Goal: Task Accomplishment & Management: Manage account settings

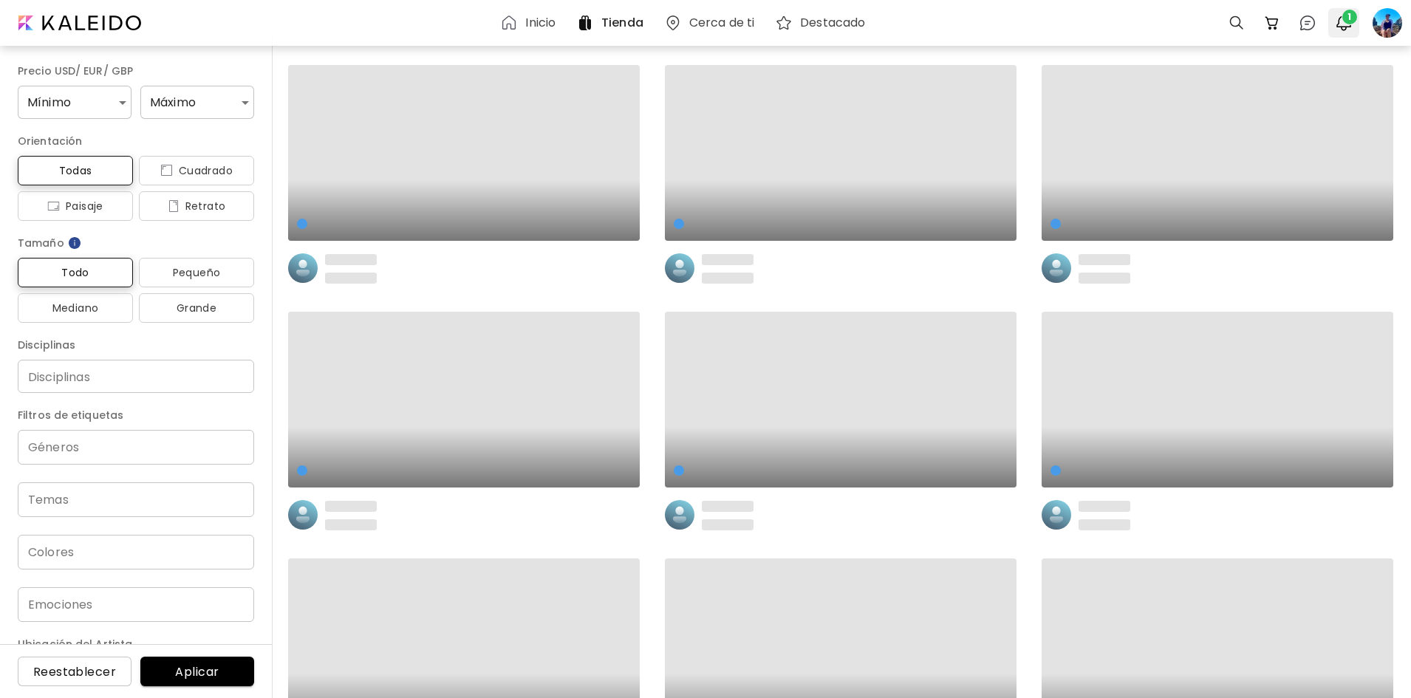
click at [1339, 29] on img "button" at bounding box center [1344, 23] width 18 height 18
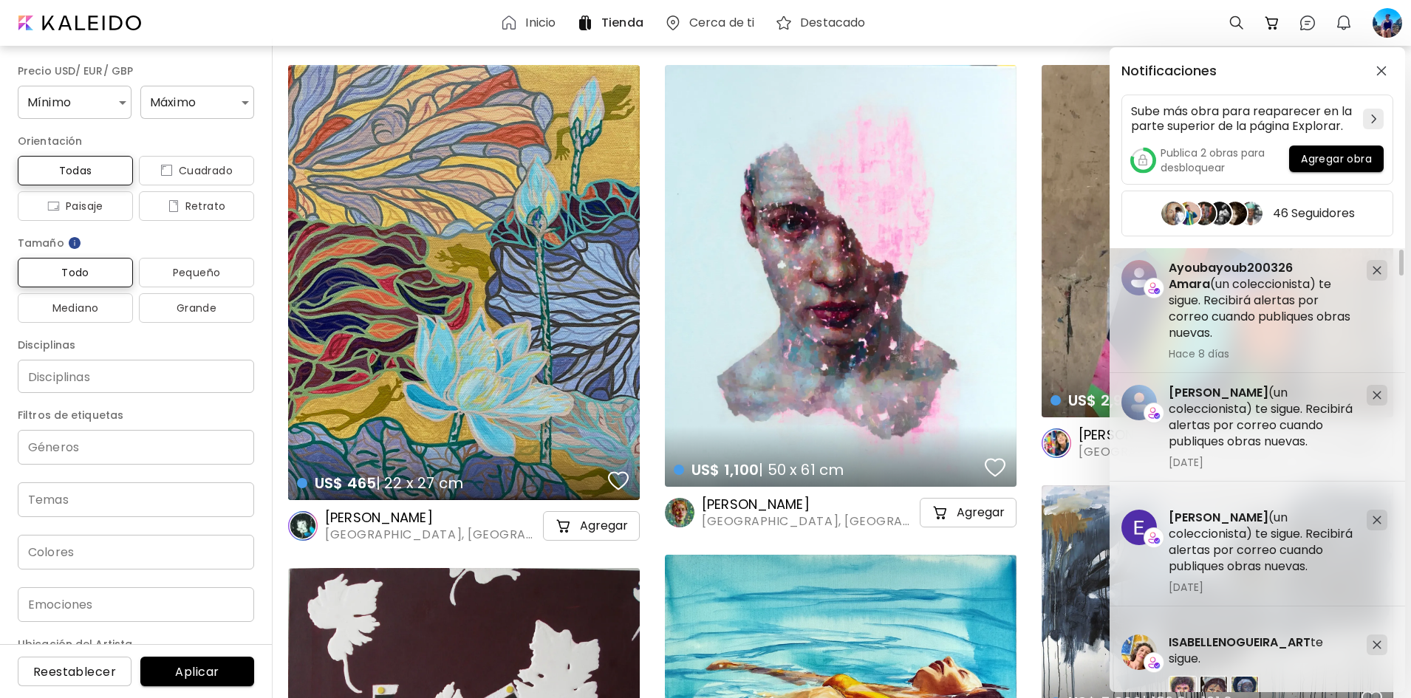
click at [1381, 21] on div "Notificaciones Sube más obra para reaparecer en la parte superior de la página …" at bounding box center [705, 349] width 1411 height 698
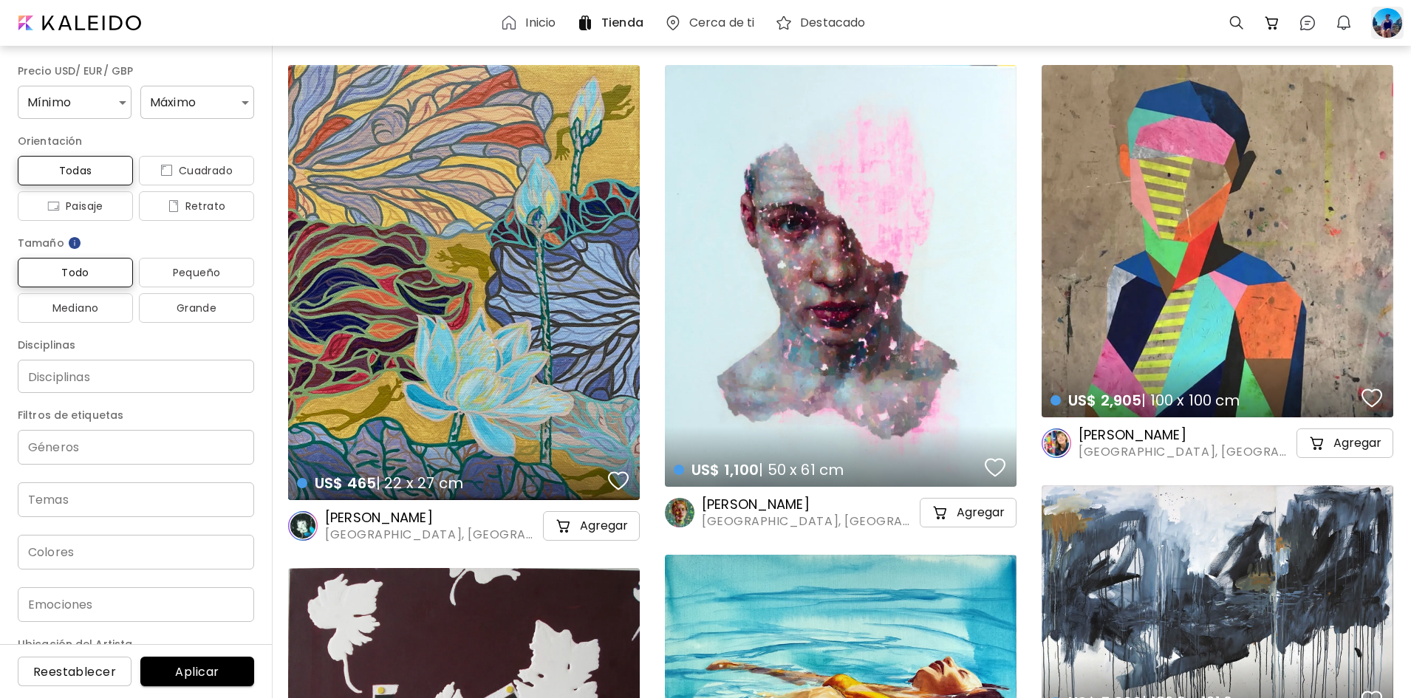
click at [1381, 22] on div at bounding box center [1387, 23] width 33 height 33
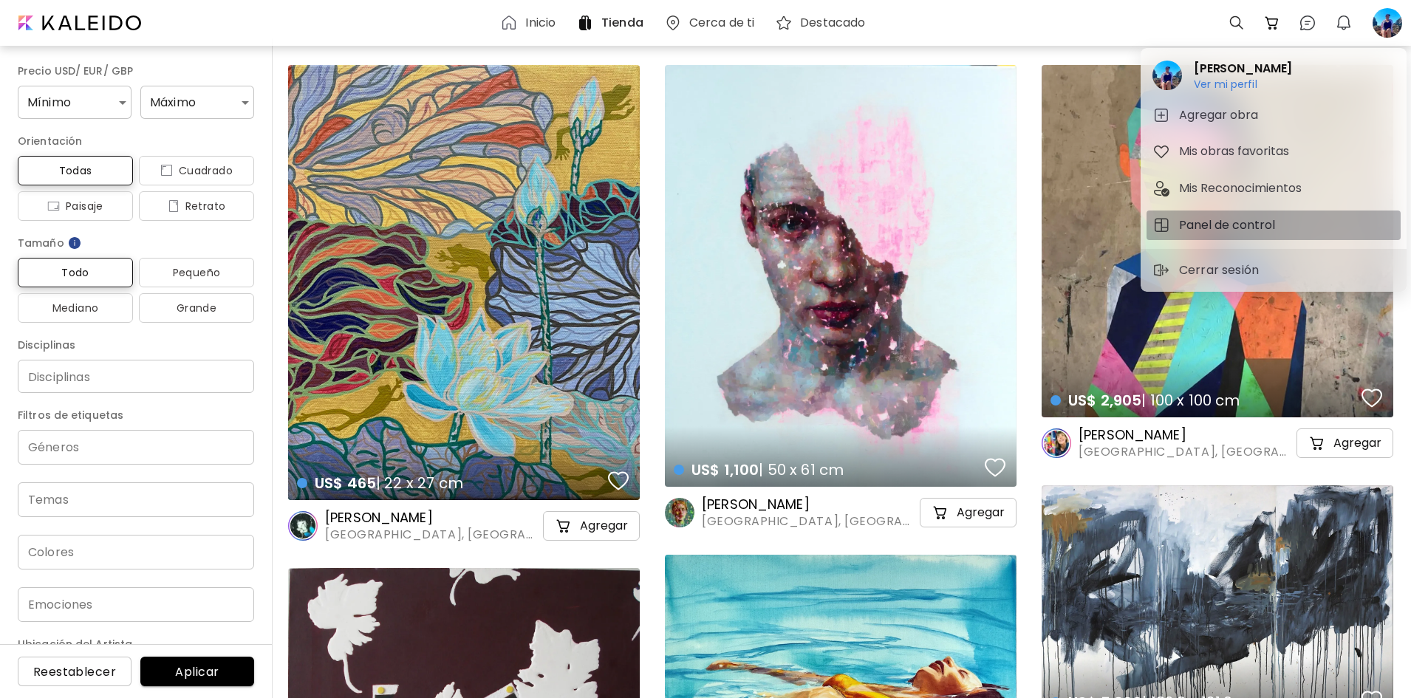
click at [1275, 225] on h5 "Panel de control" at bounding box center [1229, 226] width 100 height 18
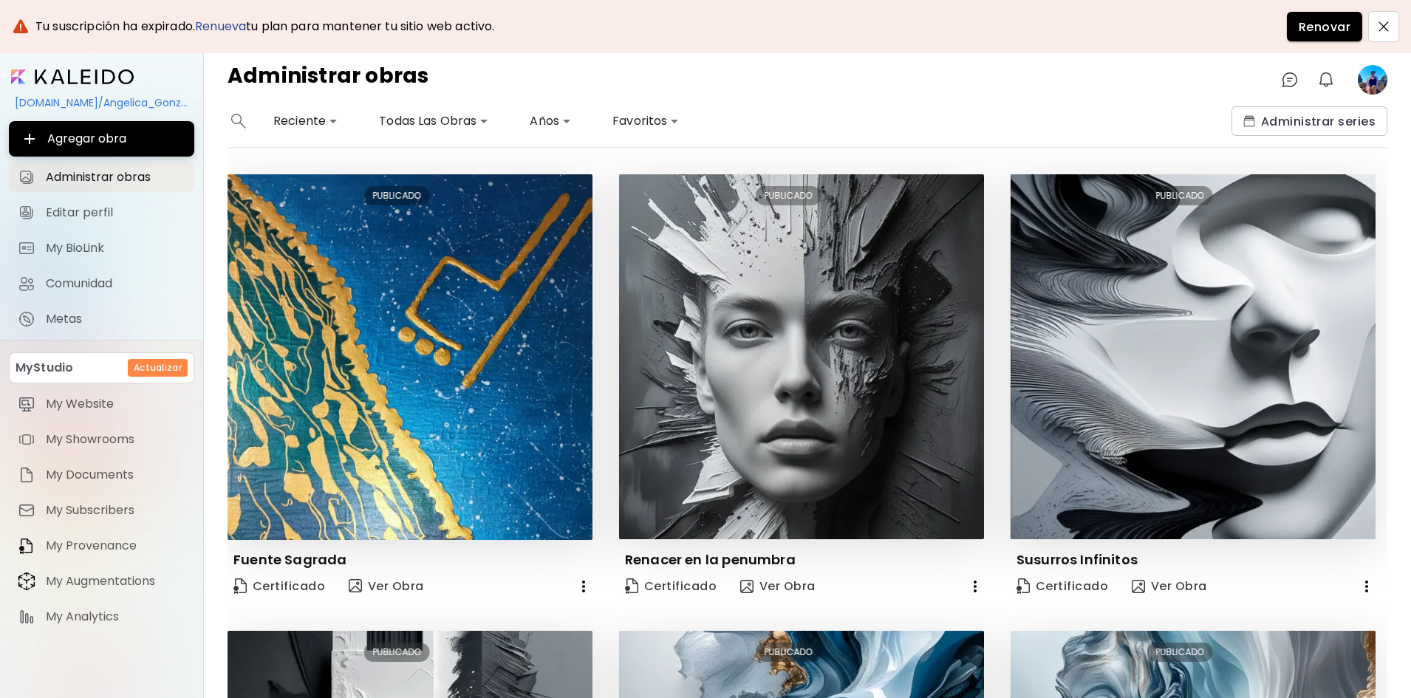
click at [174, 375] on h6 "Actualizar" at bounding box center [158, 367] width 48 height 13
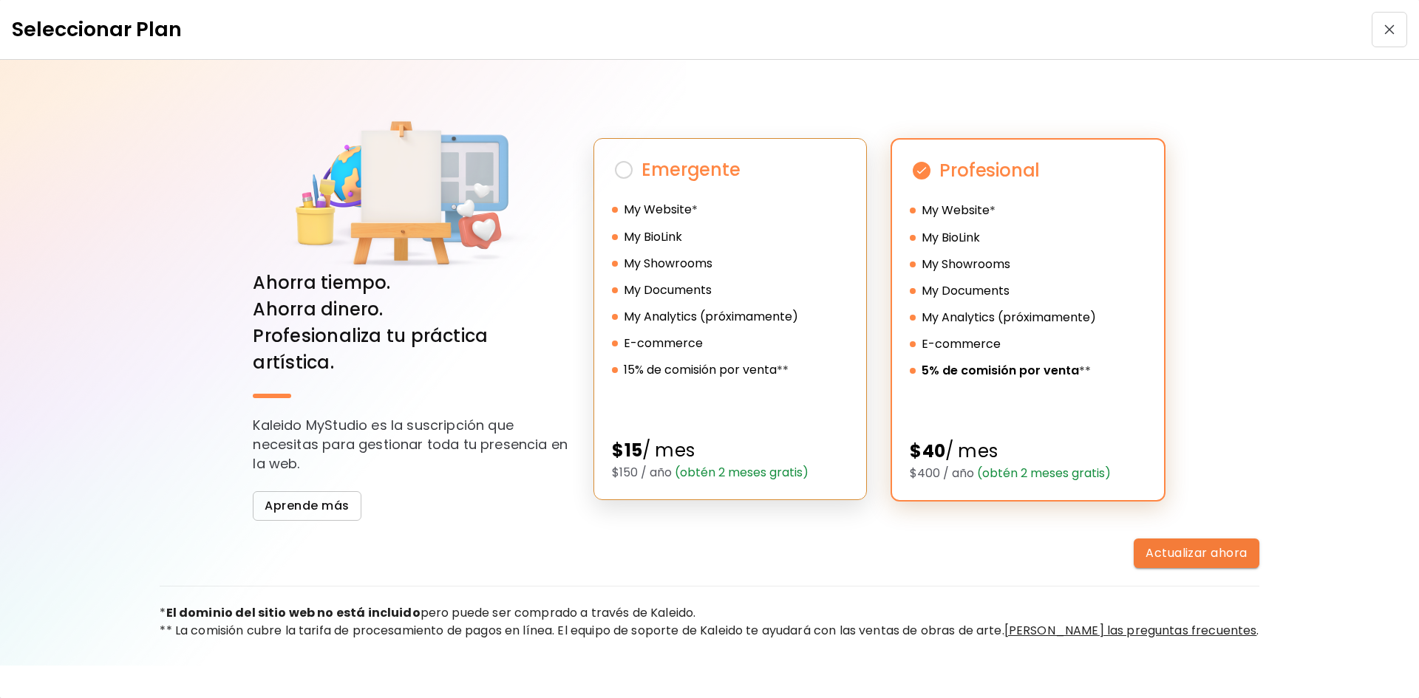
click at [715, 368] on h5 "15% de comisión por venta" at bounding box center [700, 370] width 153 height 18
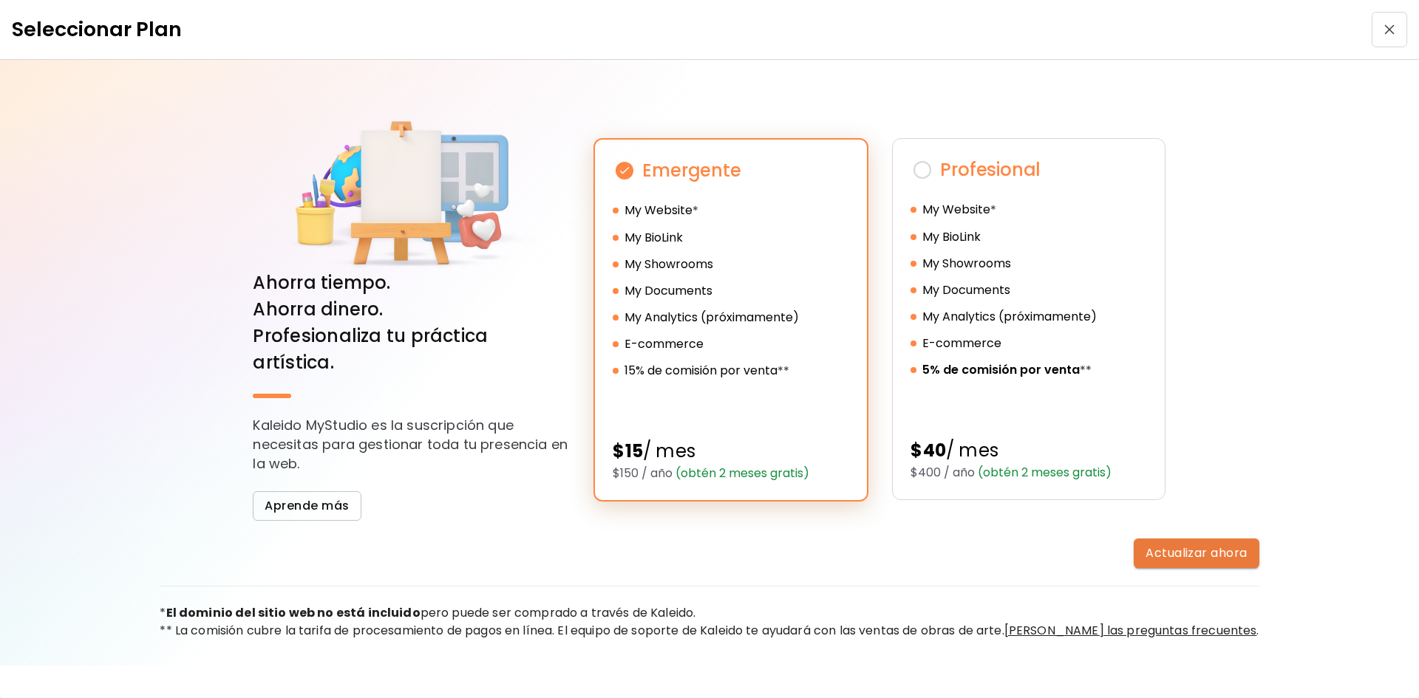
click at [1223, 553] on button "Actualizar ahora" at bounding box center [1196, 554] width 125 height 30
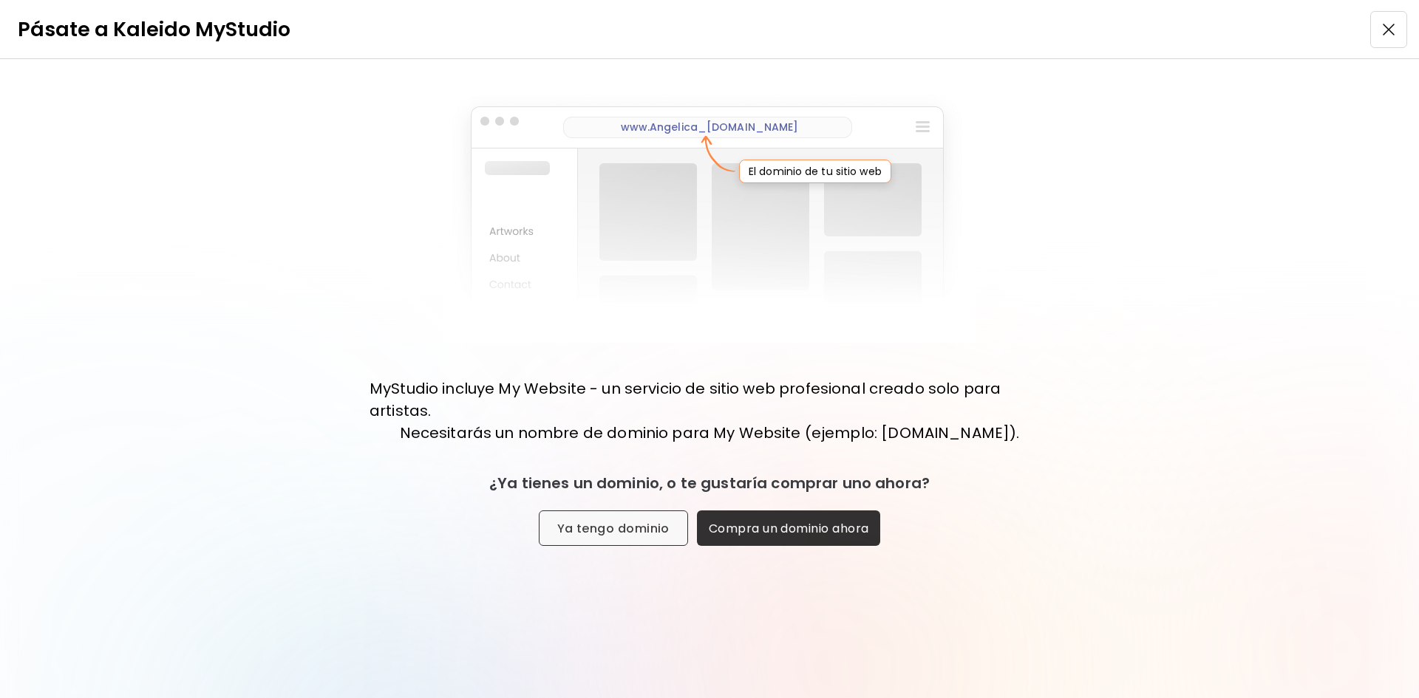
click at [572, 536] on span "Ya tengo dominio" at bounding box center [613, 529] width 112 height 16
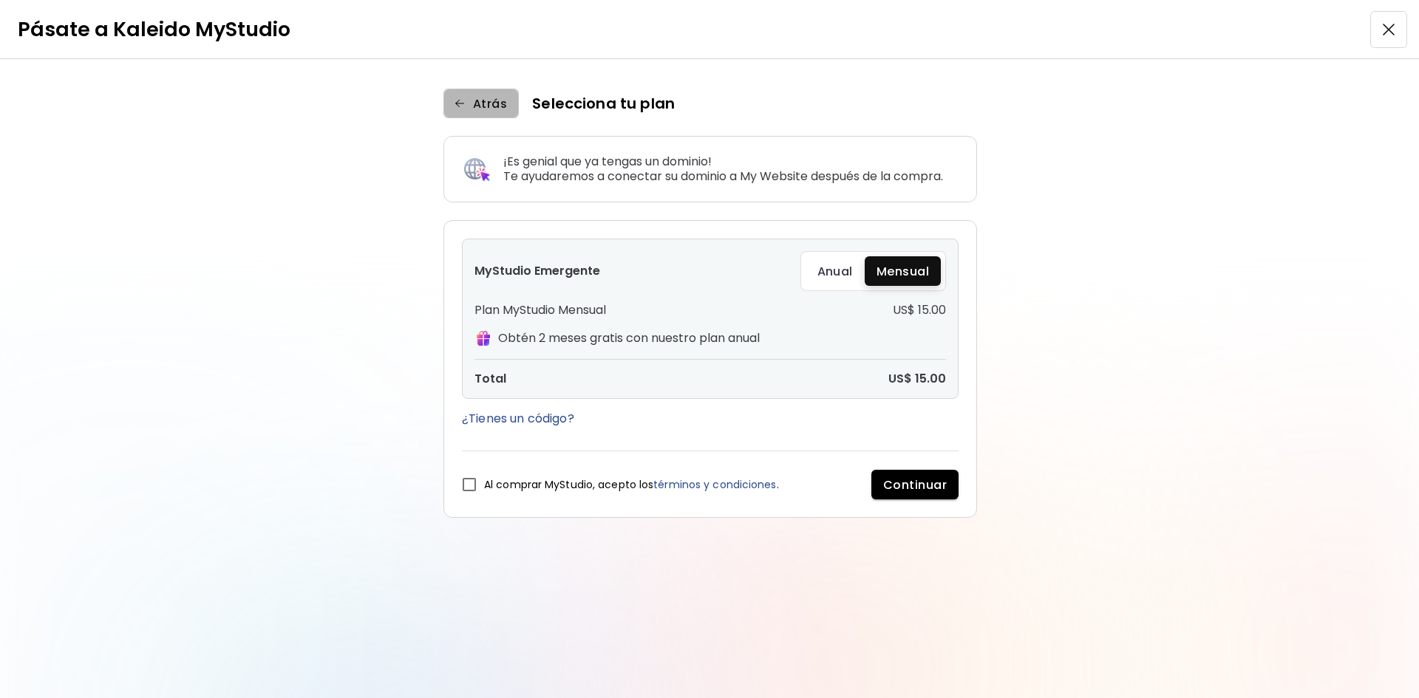
click at [470, 102] on span "Atrás" at bounding box center [481, 104] width 52 height 16
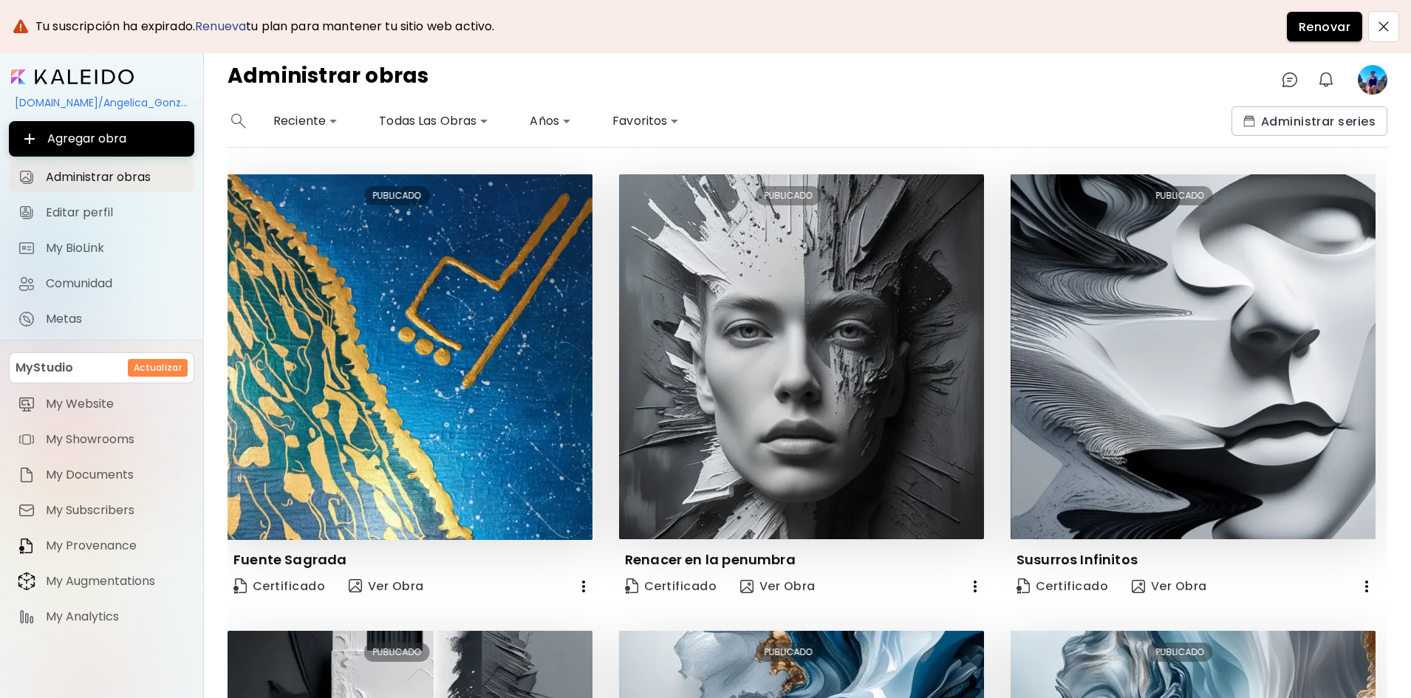
click at [163, 374] on h6 "Actualizar" at bounding box center [158, 367] width 48 height 13
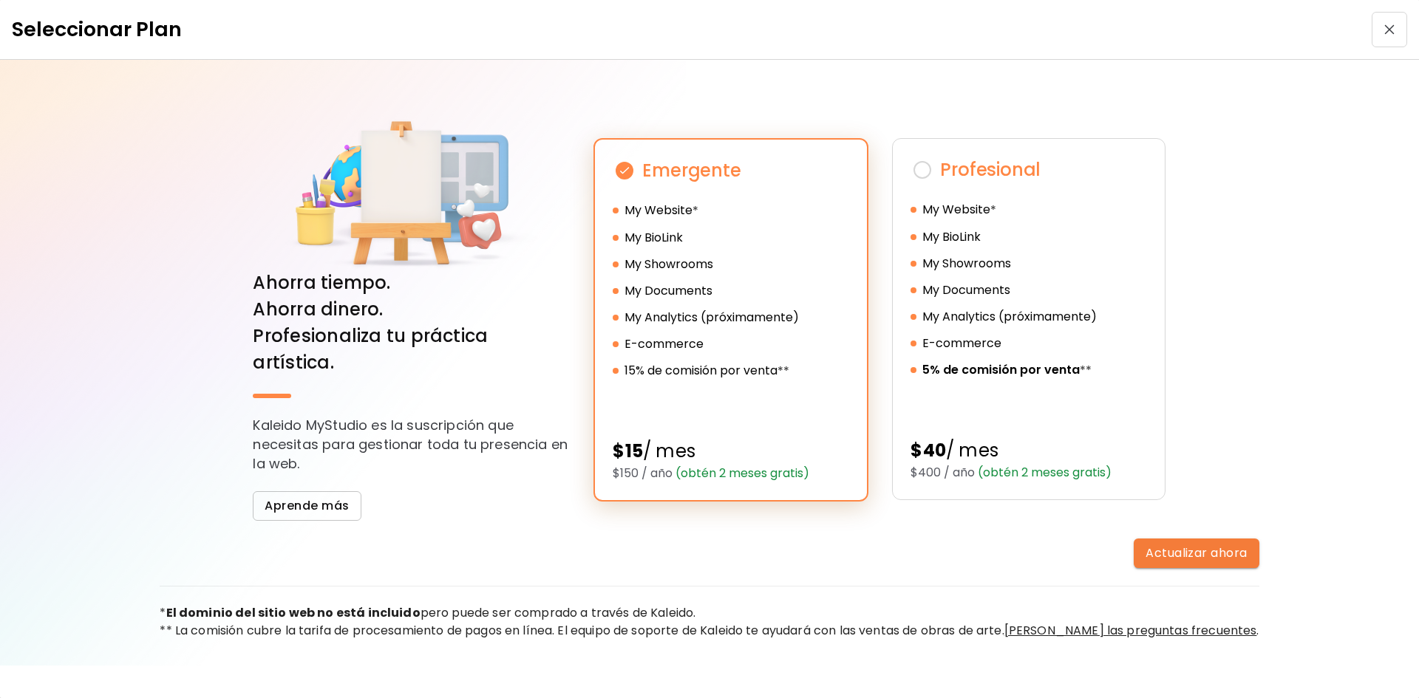
click at [766, 470] on span "(obtén 2 meses gratis)" at bounding box center [740, 473] width 137 height 17
click at [805, 475] on span "(obtén 2 meses gratis)" at bounding box center [740, 473] width 137 height 17
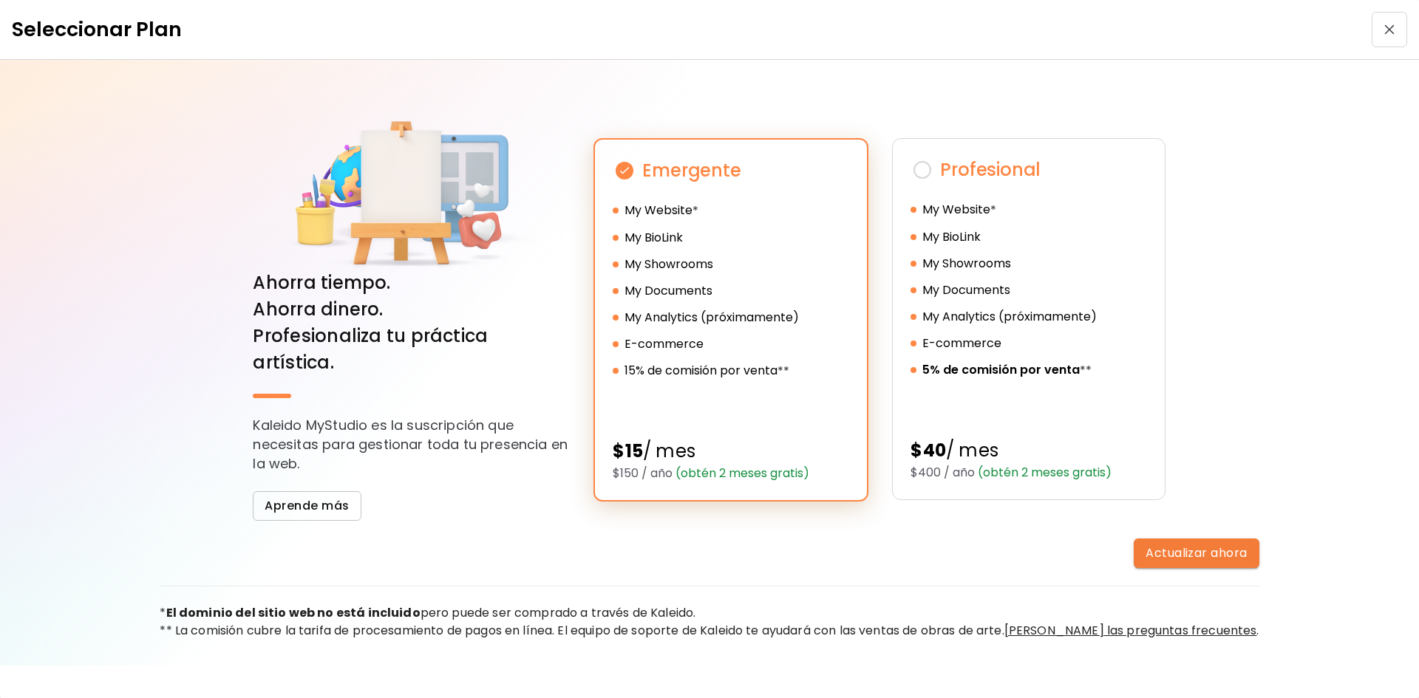
click at [805, 475] on span "(obtén 2 meses gratis)" at bounding box center [740, 473] width 137 height 17
click at [703, 483] on div "Emergente My Website * My BioLink My Showrooms My Documents My Analytics (próxi…" at bounding box center [730, 320] width 275 height 364
click at [722, 478] on span "(obtén 2 meses gratis)" at bounding box center [740, 473] width 137 height 17
click at [751, 482] on h5 "$150 / año (obtén 2 meses gratis)" at bounding box center [731, 474] width 236 height 18
click at [1145, 545] on span "Actualizar ahora" at bounding box center [1195, 553] width 101 height 16
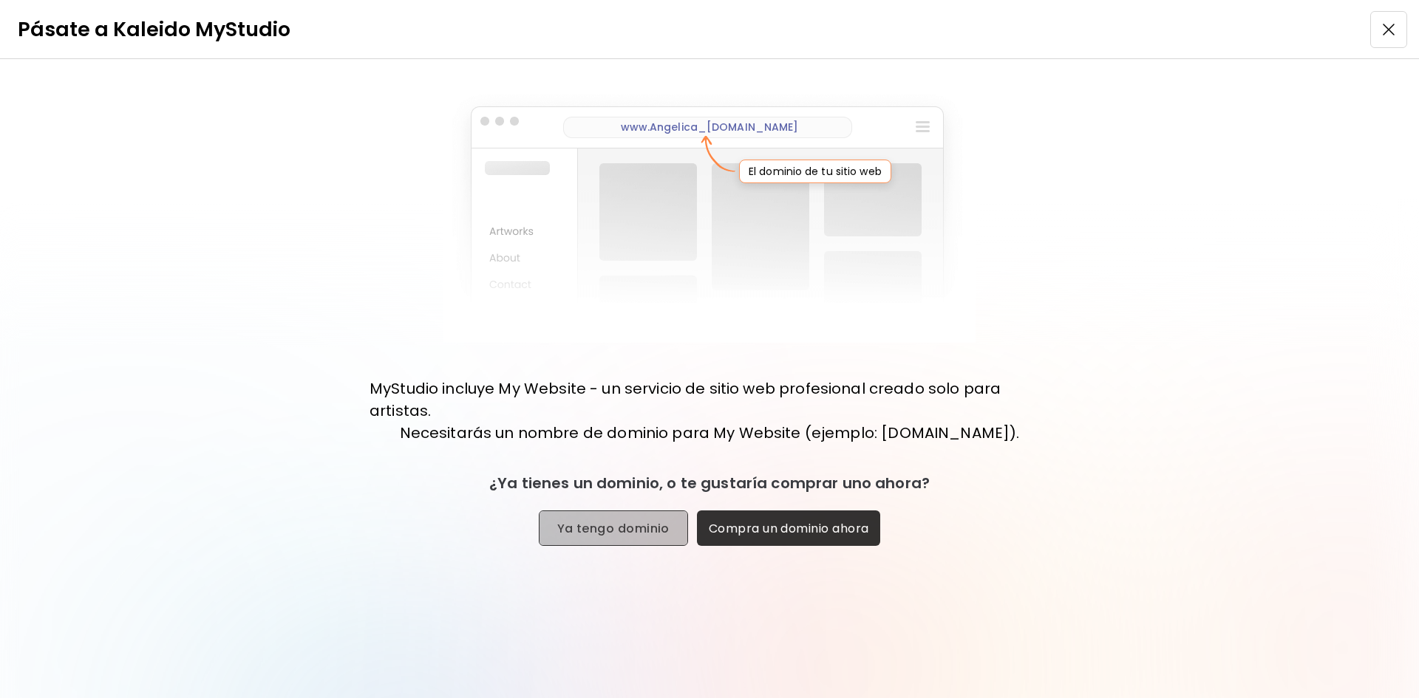
click at [668, 528] on button "Ya tengo dominio" at bounding box center [613, 528] width 149 height 35
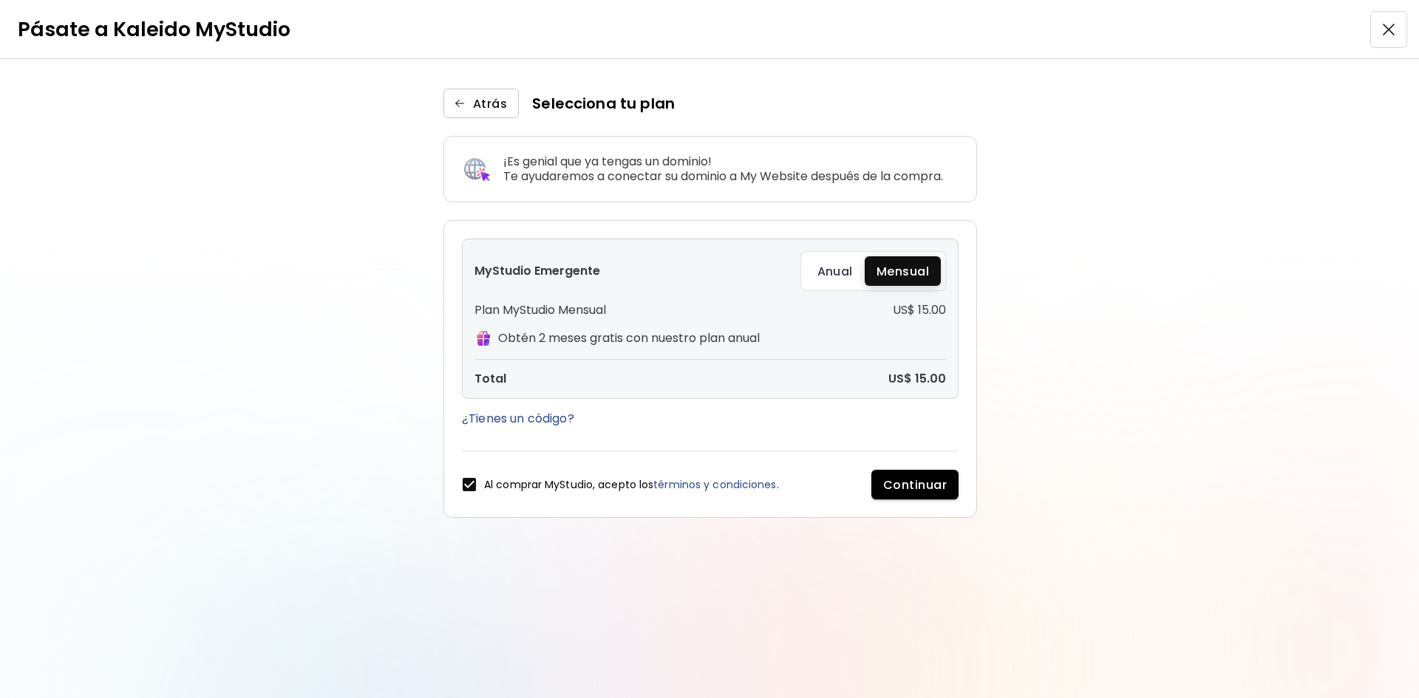
click at [466, 102] on img "button" at bounding box center [459, 103] width 15 height 15
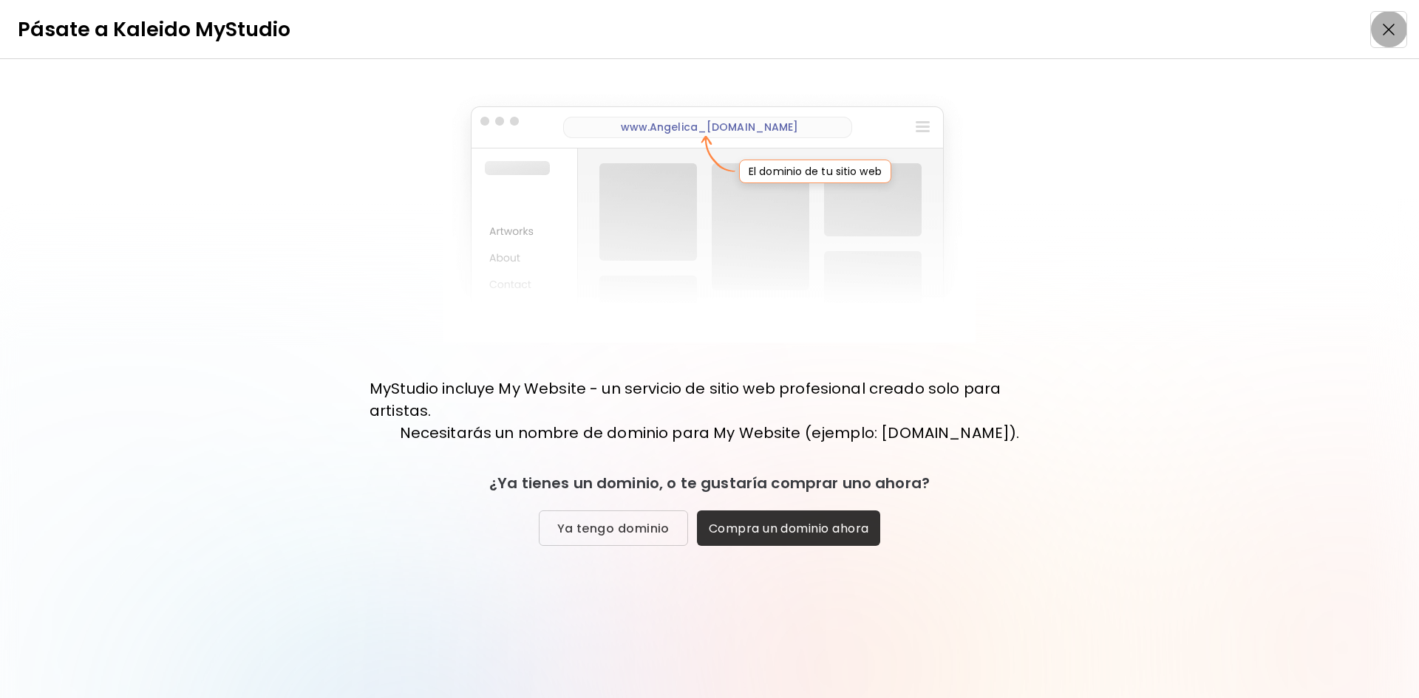
click at [1397, 35] on button "button" at bounding box center [1388, 29] width 37 height 37
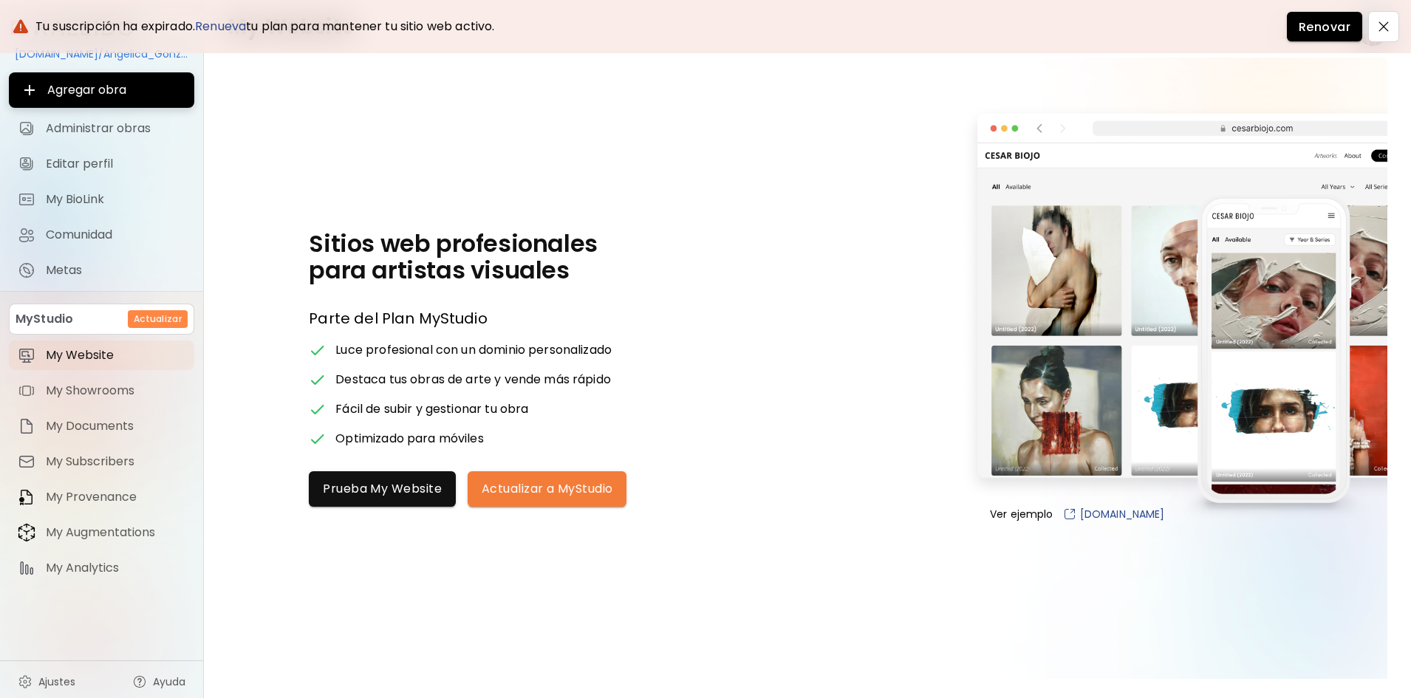
scroll to position [53, 0]
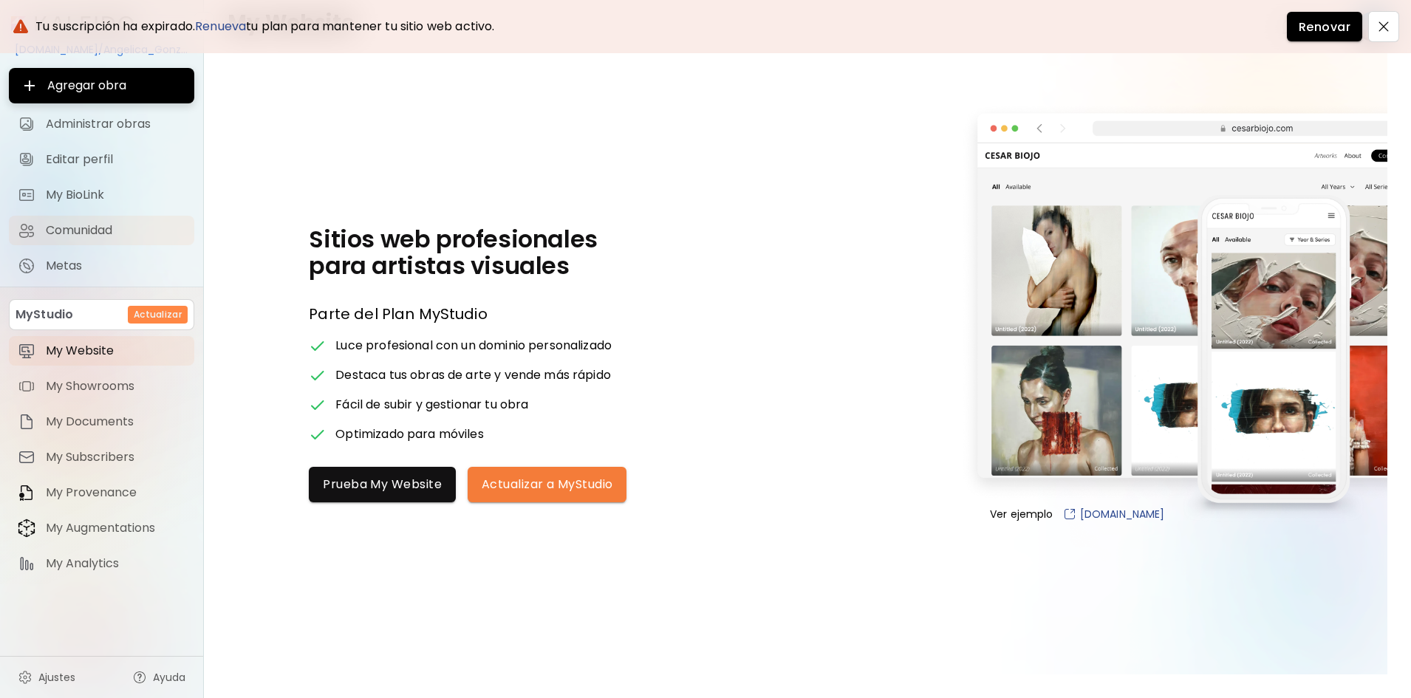
click at [73, 278] on link "Metas" at bounding box center [101, 266] width 185 height 30
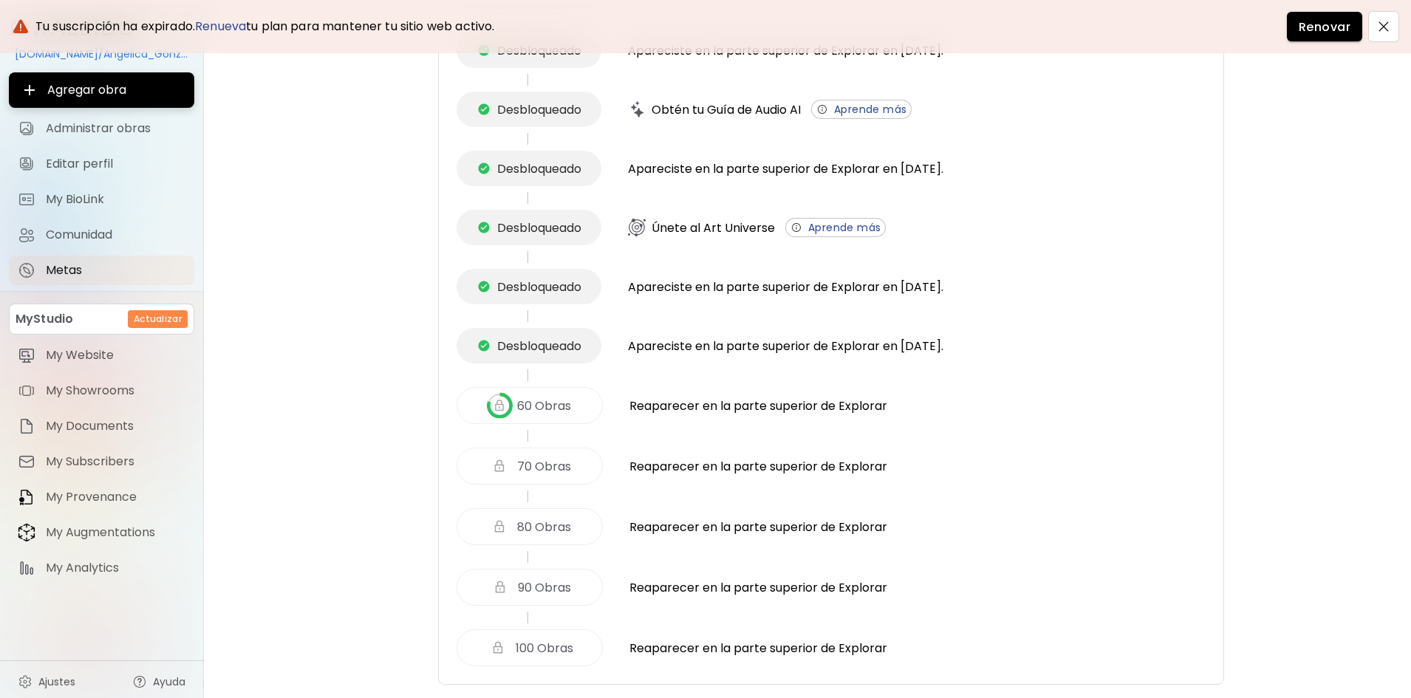
scroll to position [53, 0]
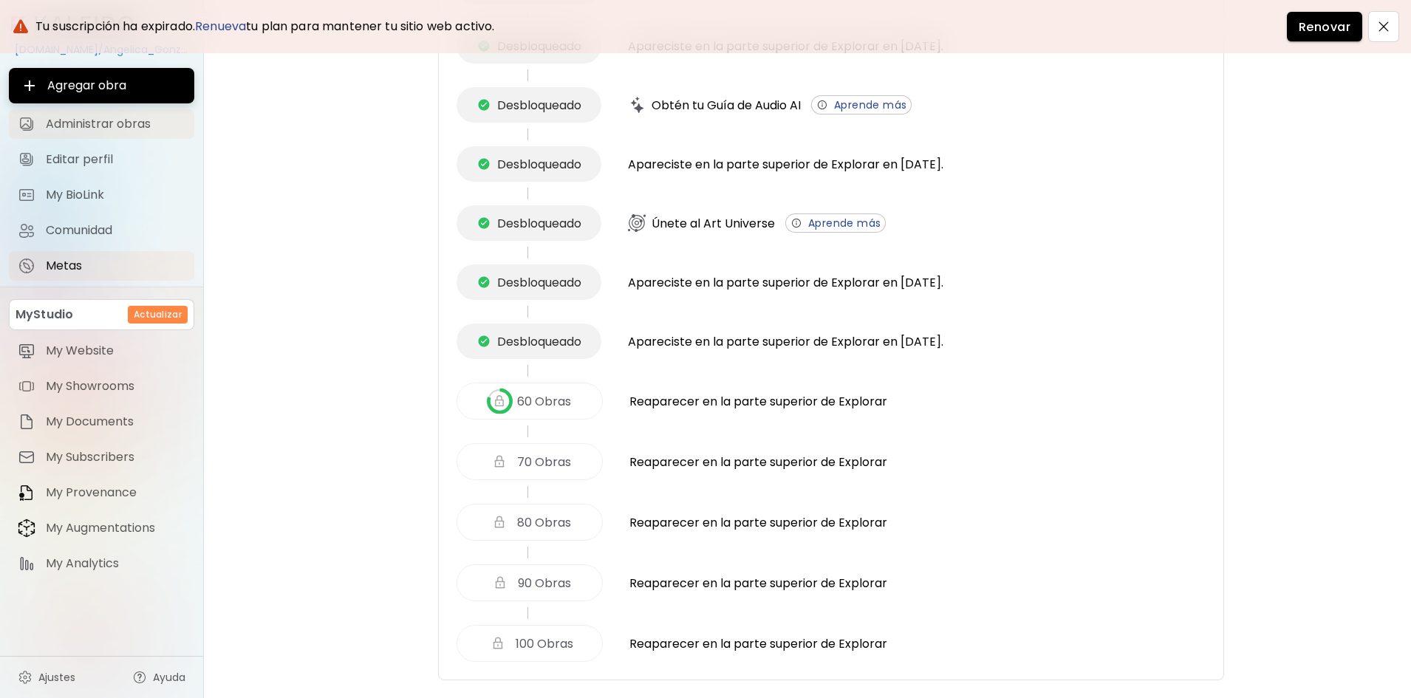
click at [97, 131] on span "Administrar obras" at bounding box center [116, 124] width 140 height 15
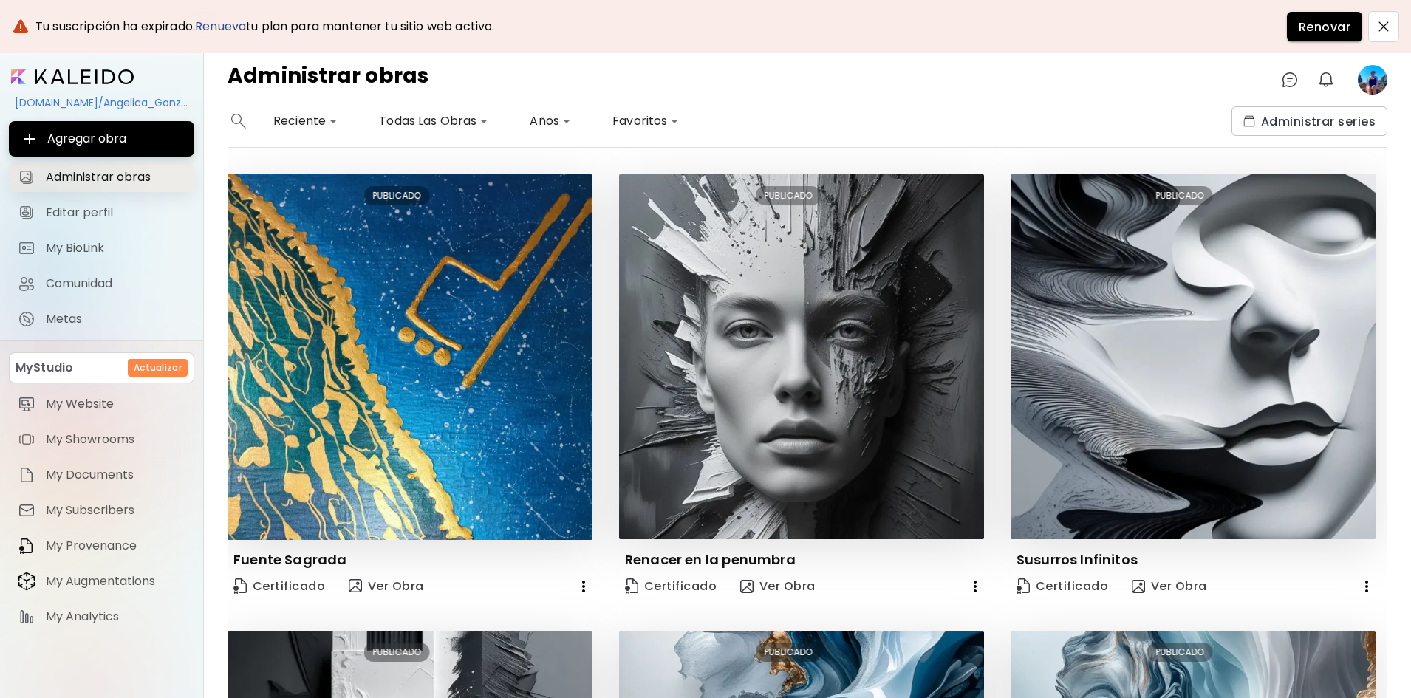
click at [99, 170] on span "Administrar obras" at bounding box center [116, 177] width 140 height 15
click at [103, 186] on link "Administrar obras" at bounding box center [101, 178] width 185 height 30
click at [107, 214] on span "Editar perfil" at bounding box center [116, 212] width 140 height 15
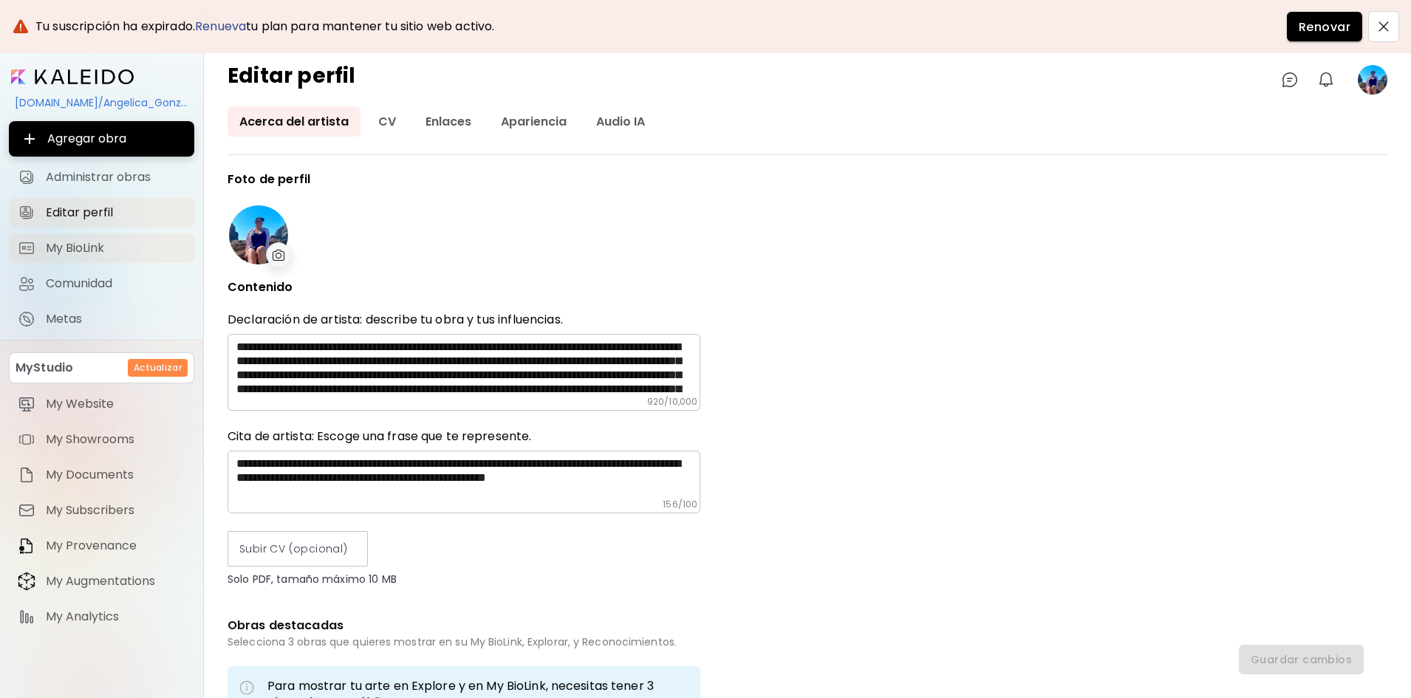
type input "******"
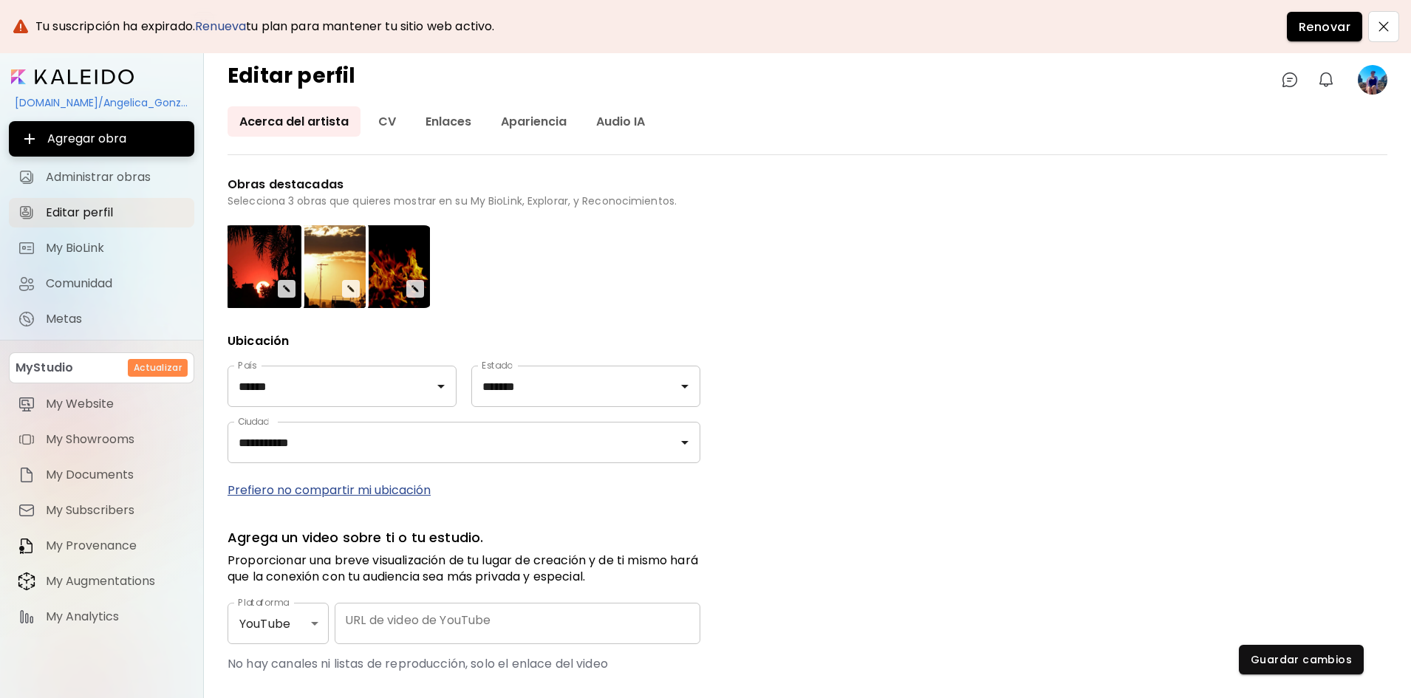
scroll to position [369, 0]
click at [288, 287] on img "button" at bounding box center [286, 288] width 9 height 9
click at [289, 293] on img "button" at bounding box center [286, 288] width 9 height 9
click at [274, 269] on div "Editar" at bounding box center [263, 266] width 77 height 83
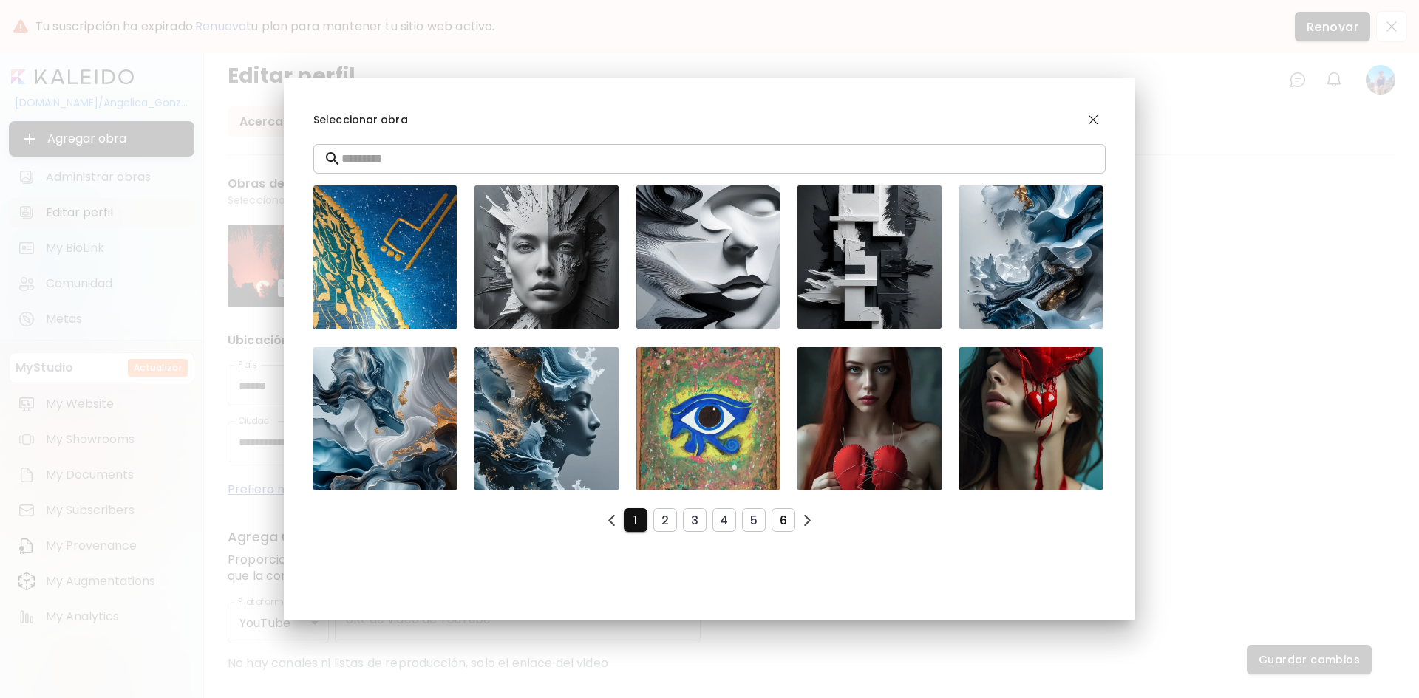
click at [783, 518] on span "6" at bounding box center [783, 521] width 0 height 16
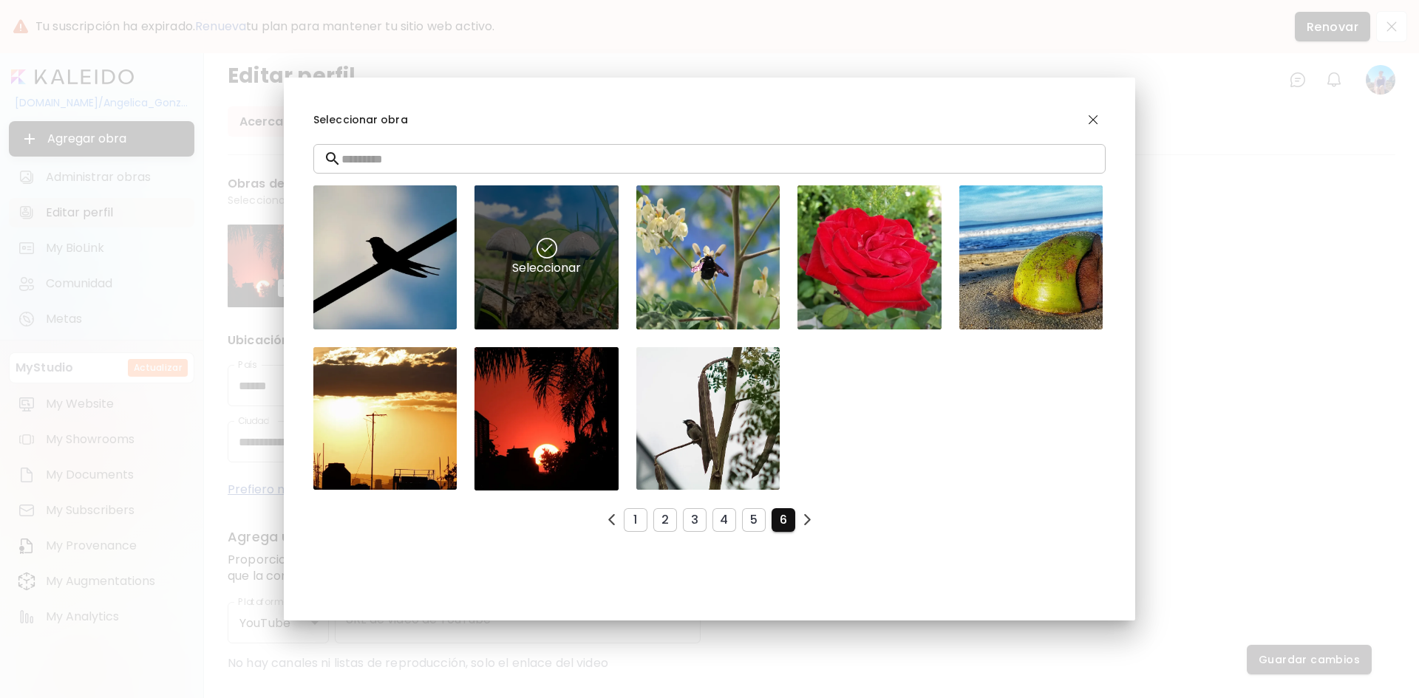
click at [551, 228] on div "Seleccionar" at bounding box center [545, 256] width 143 height 143
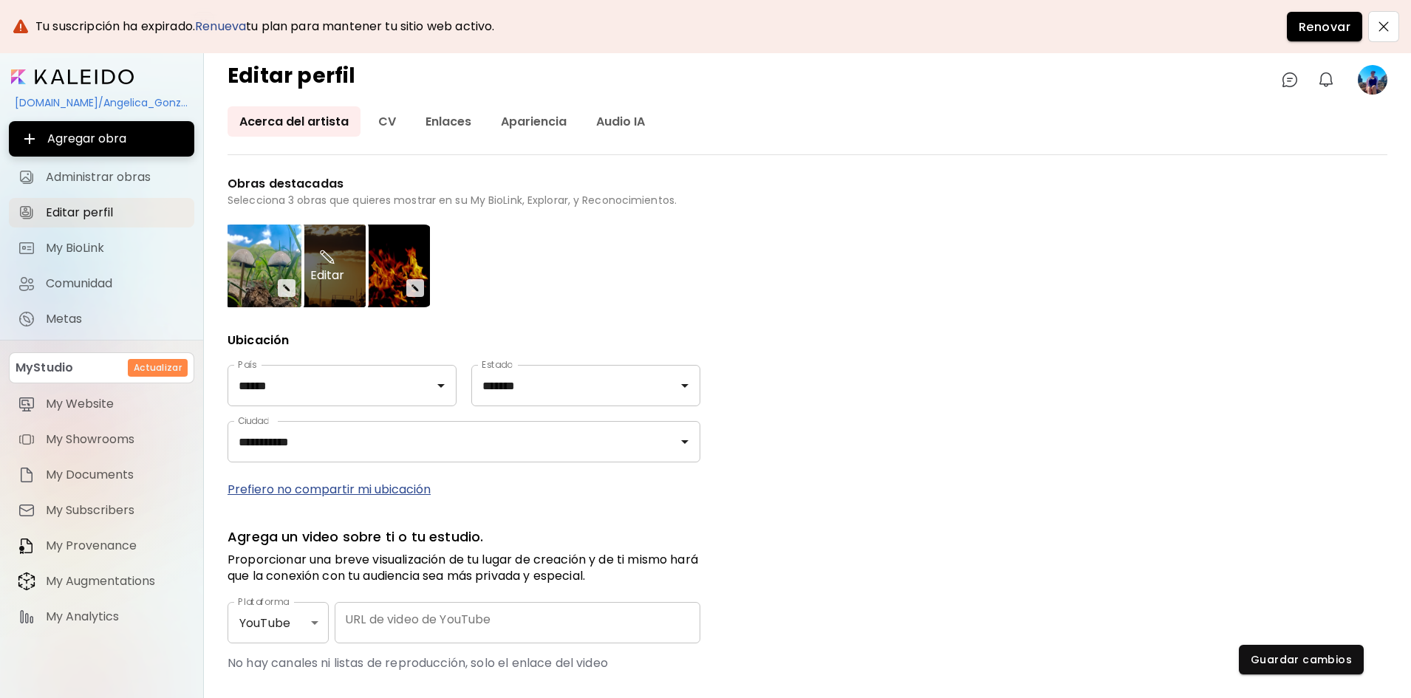
click at [319, 273] on div "Editar" at bounding box center [327, 266] width 77 height 83
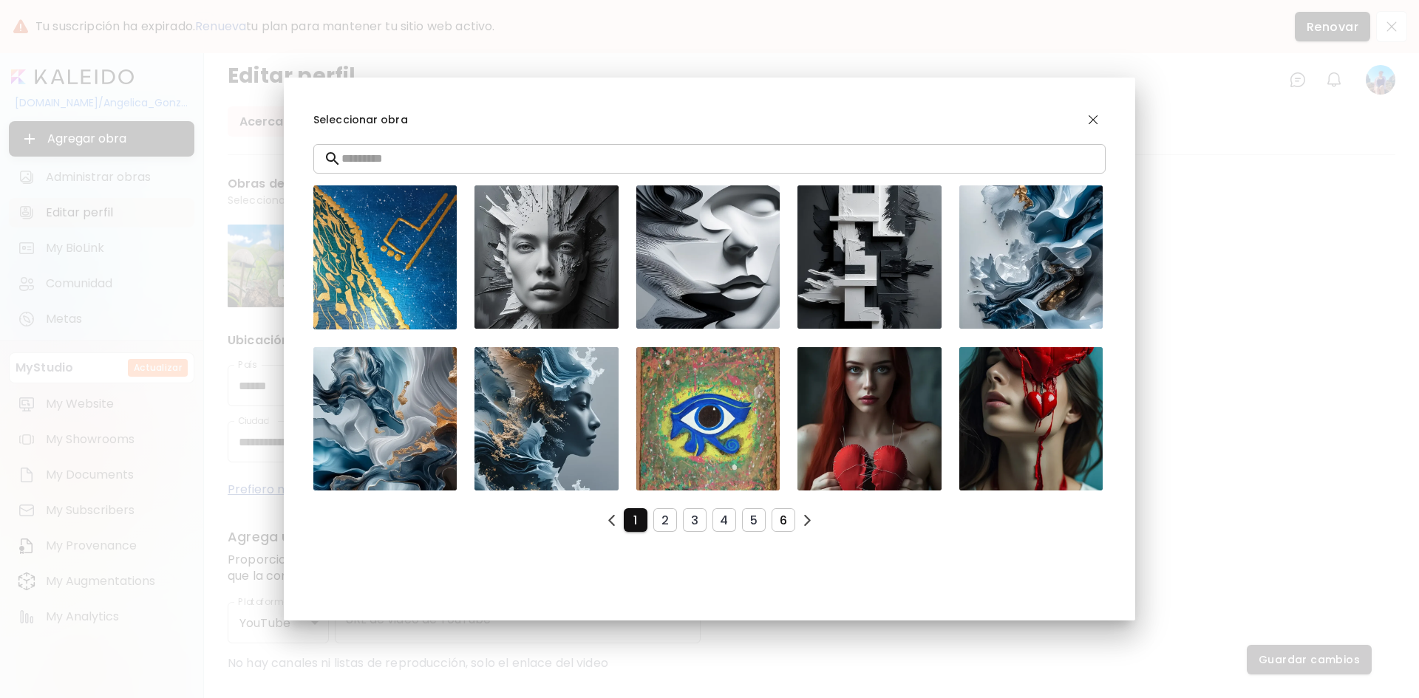
click at [794, 522] on button "6" at bounding box center [783, 520] width 24 height 24
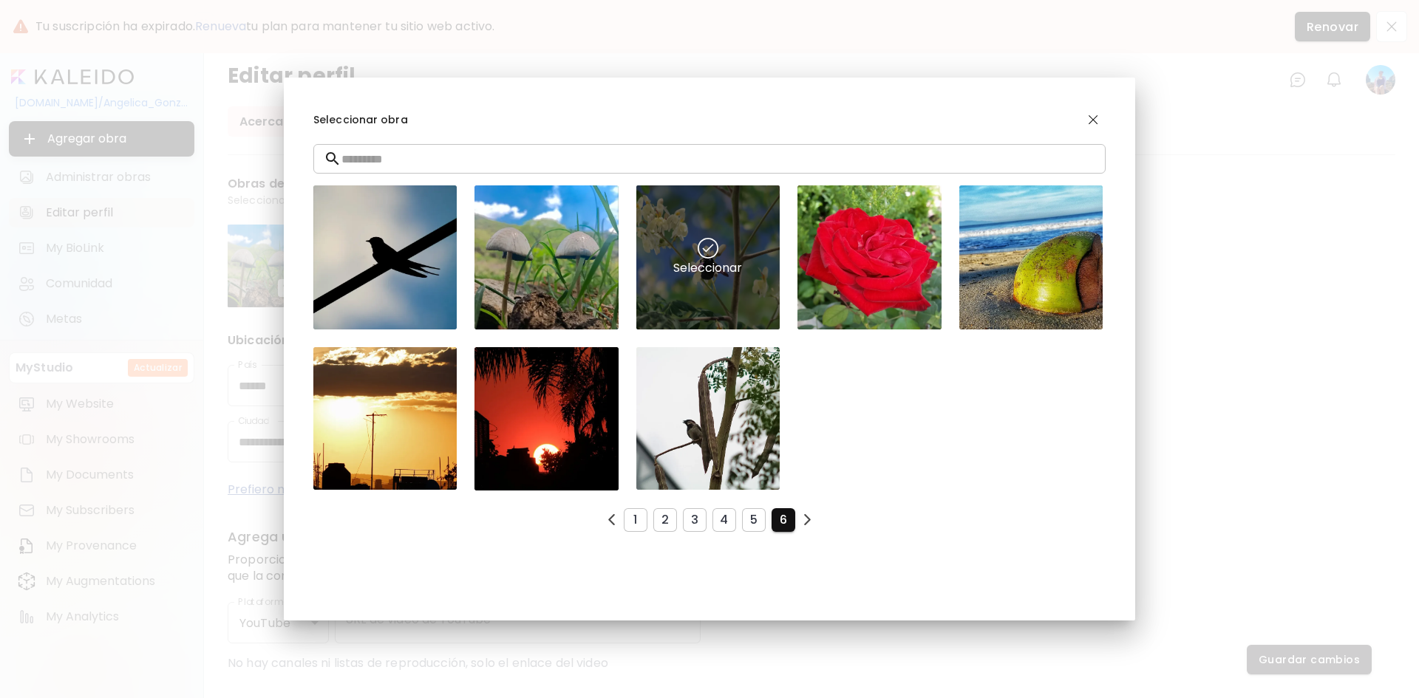
click at [736, 302] on div "Seleccionar" at bounding box center [707, 256] width 143 height 143
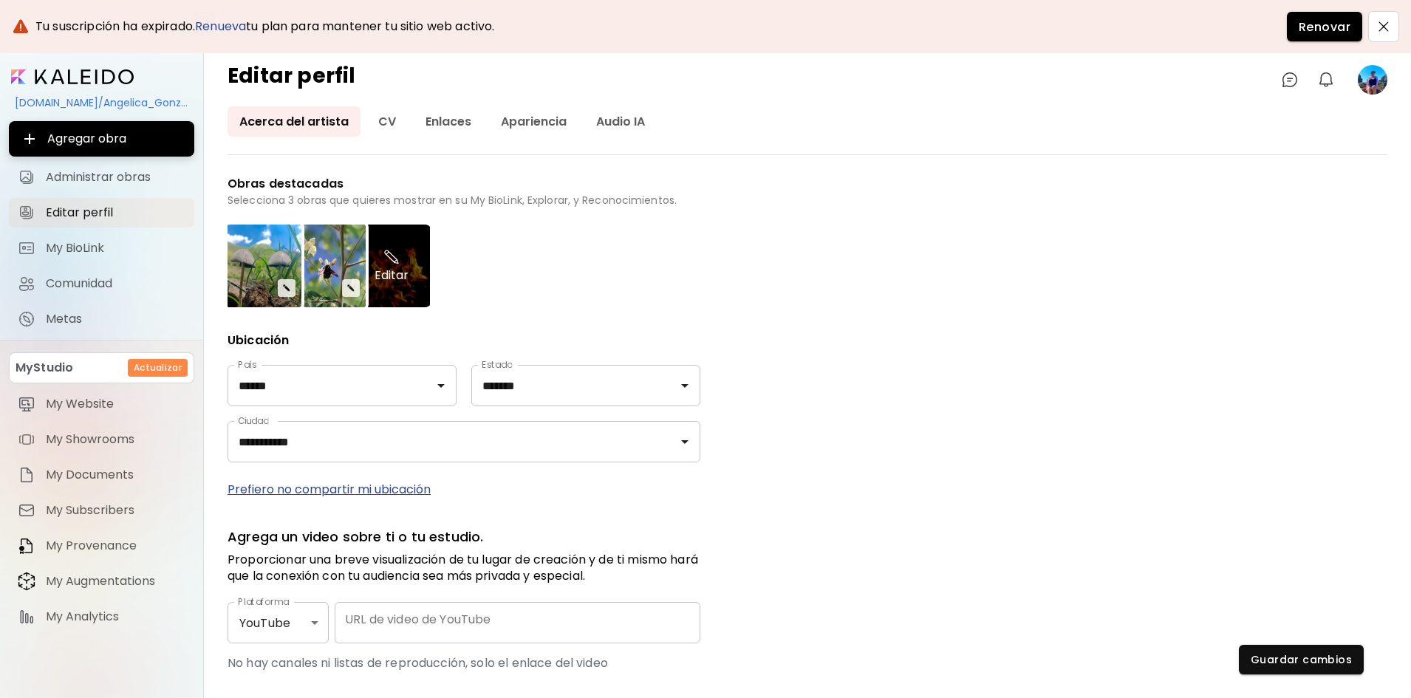
click at [409, 242] on div "Editar" at bounding box center [391, 266] width 77 height 83
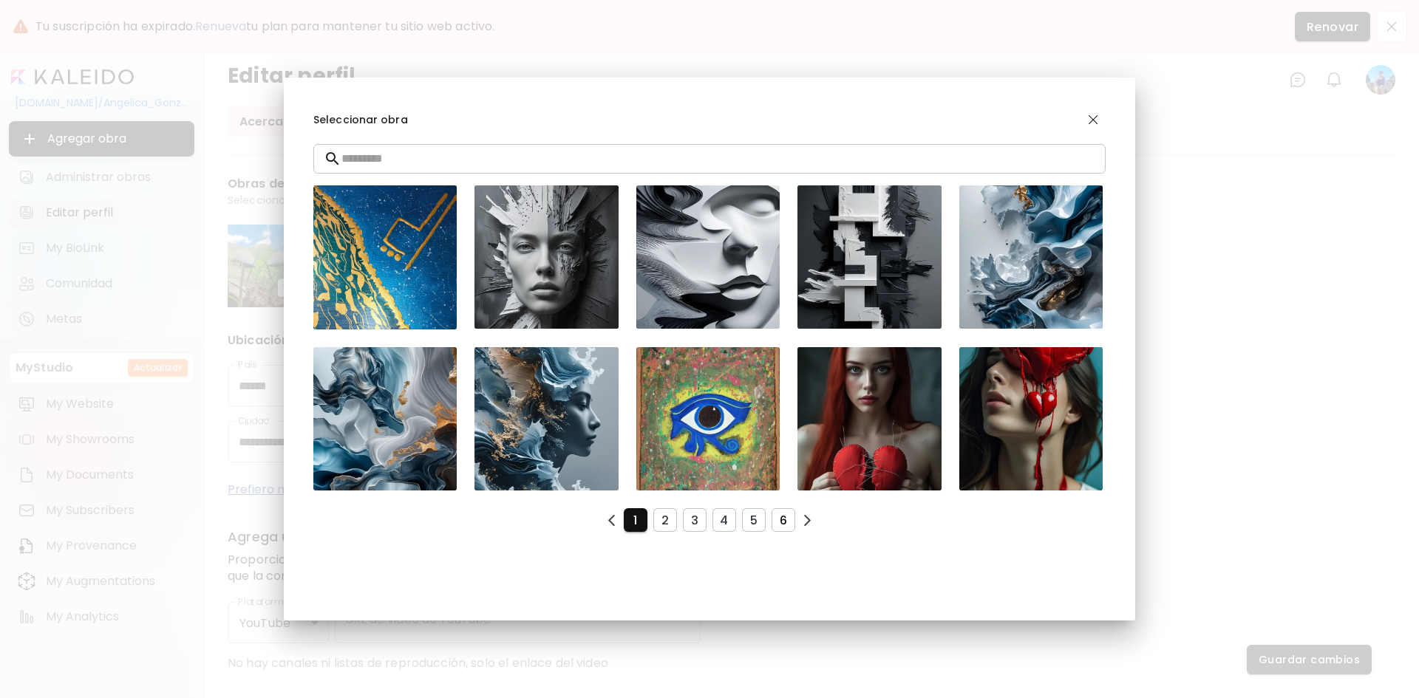
click at [783, 519] on span "6" at bounding box center [783, 521] width 0 height 16
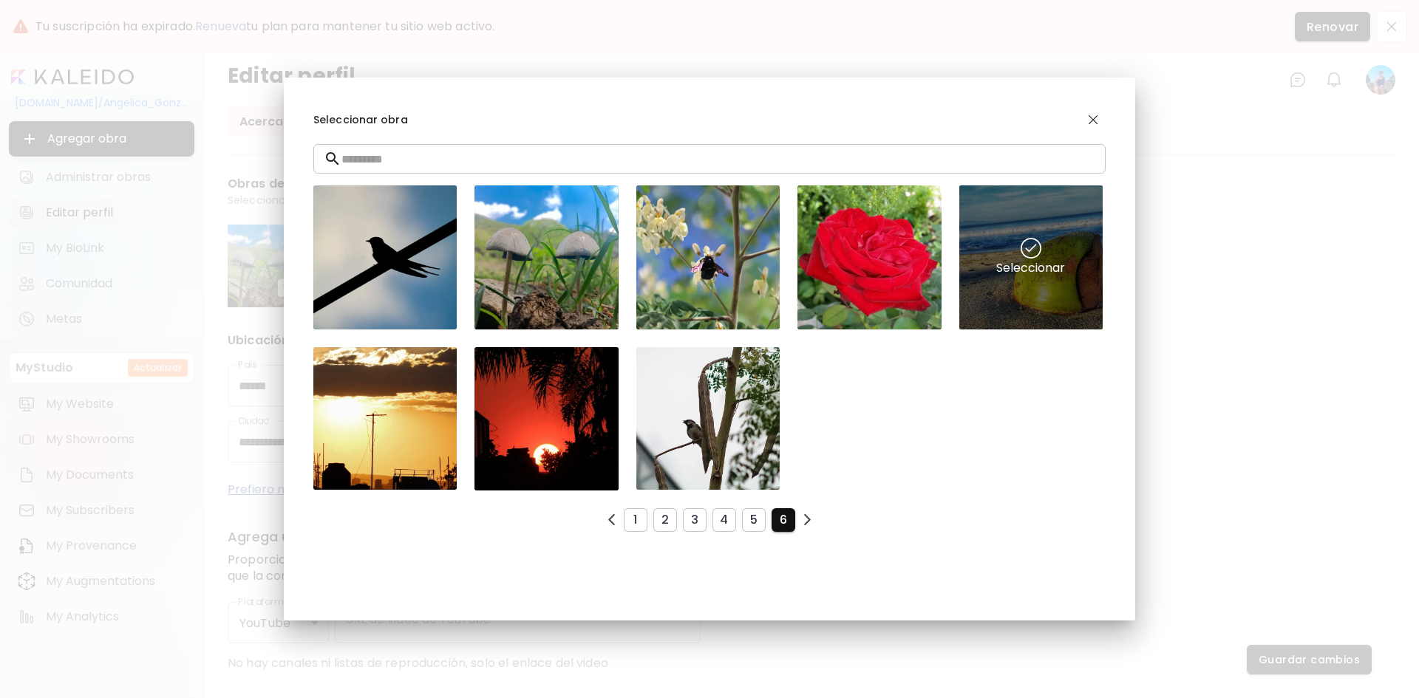
click at [1029, 256] on img at bounding box center [1030, 248] width 21 height 21
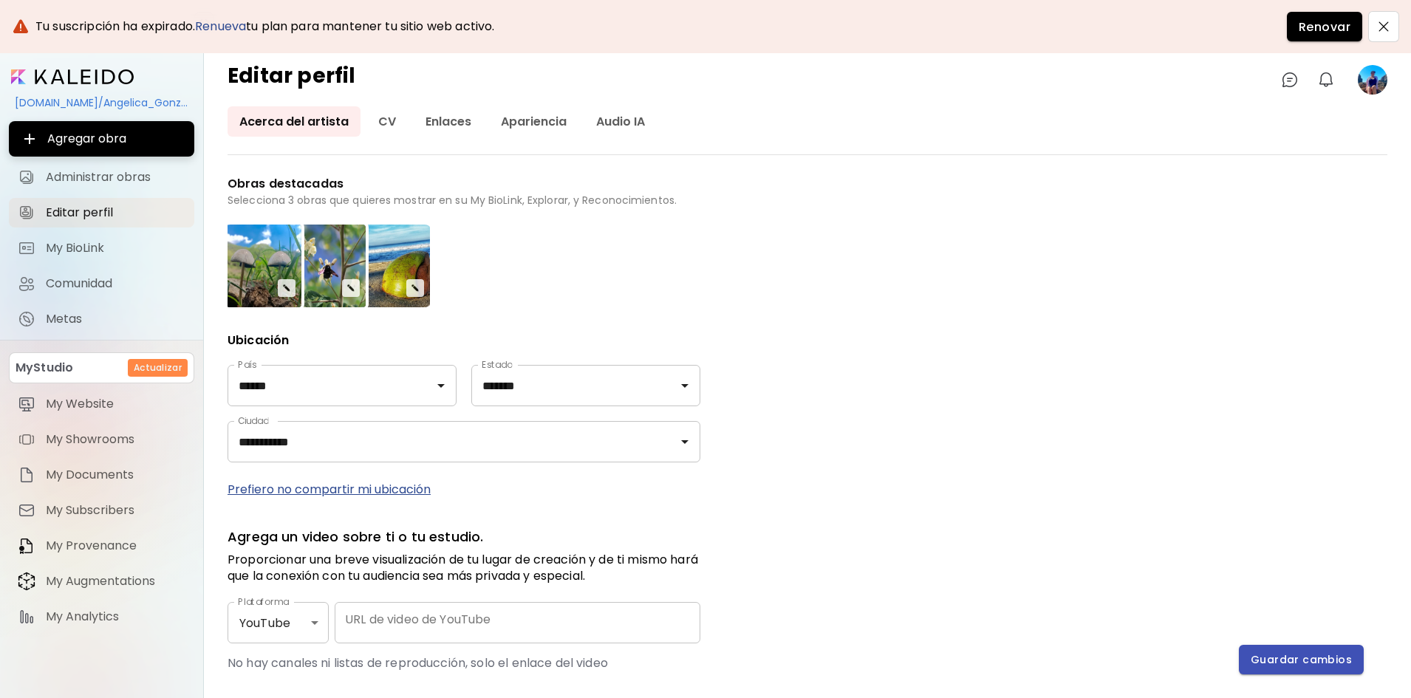
click at [1295, 666] on span "Guardar cambios" at bounding box center [1301, 660] width 101 height 16
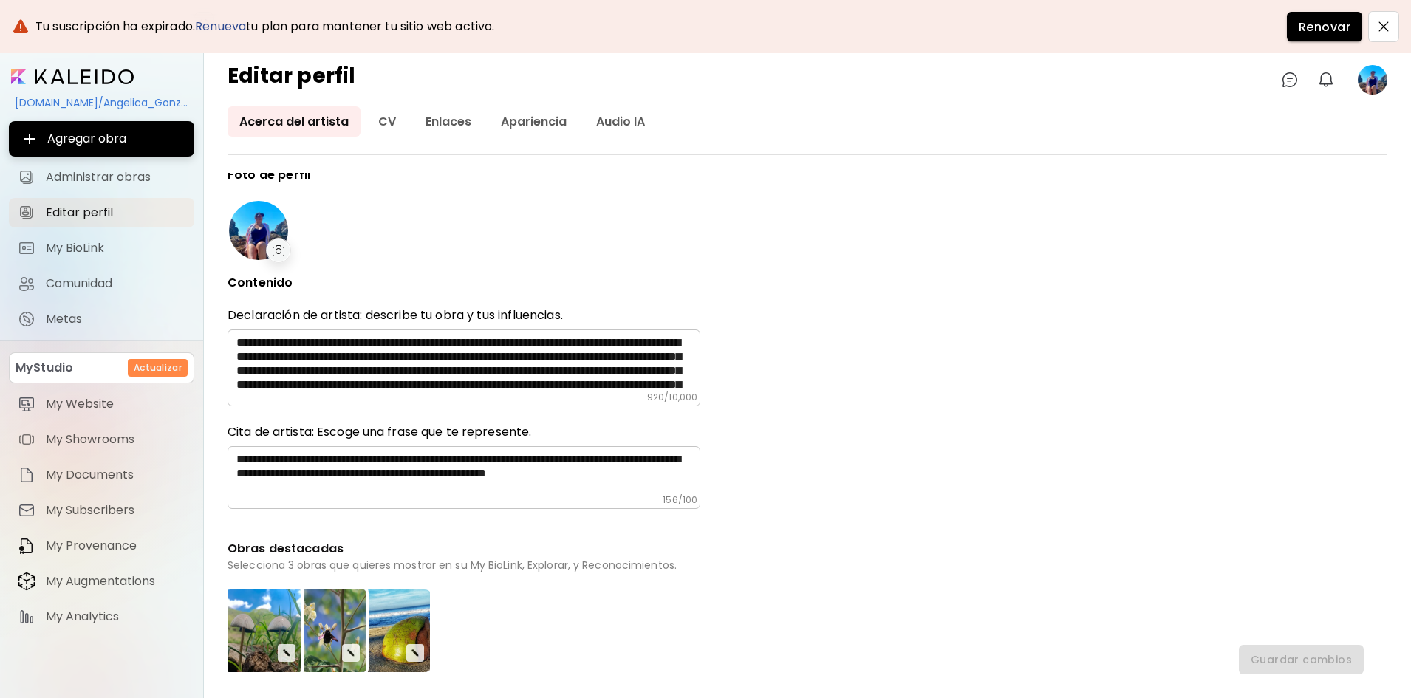
scroll to position [0, 0]
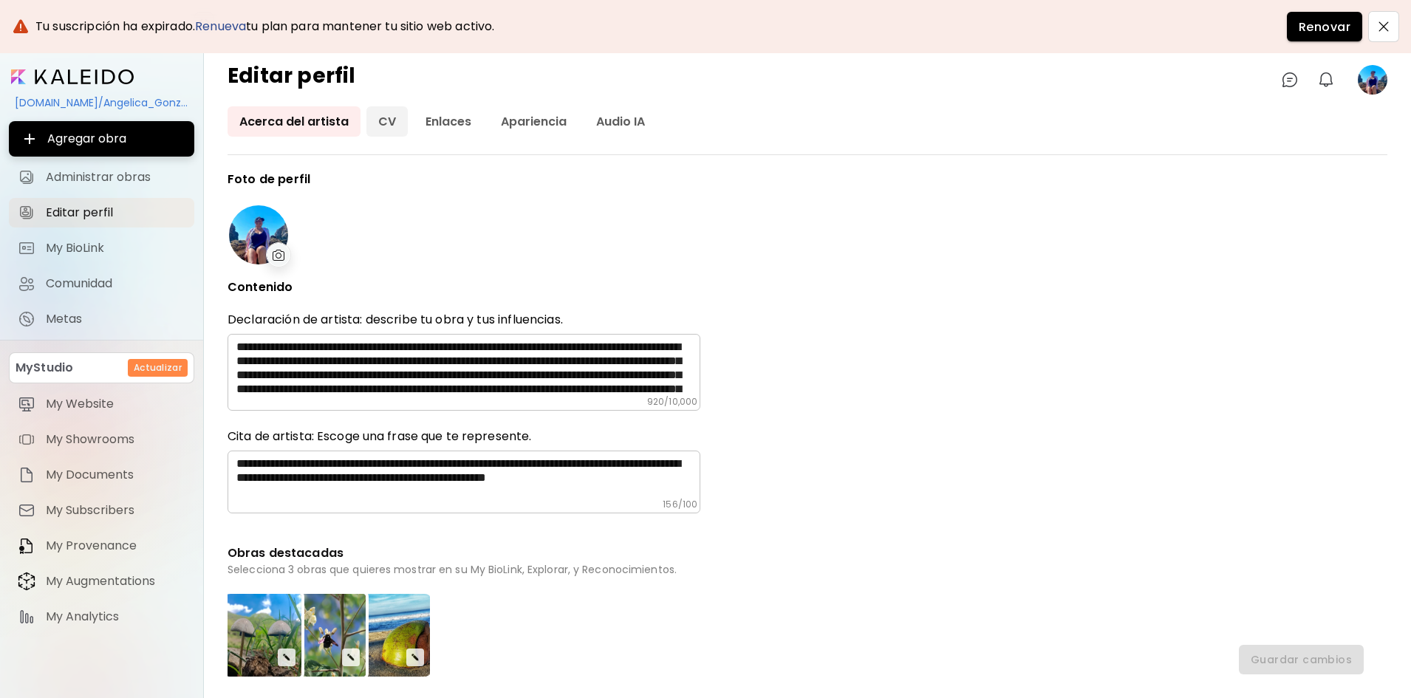
click at [386, 126] on link "CV" at bounding box center [387, 121] width 41 height 30
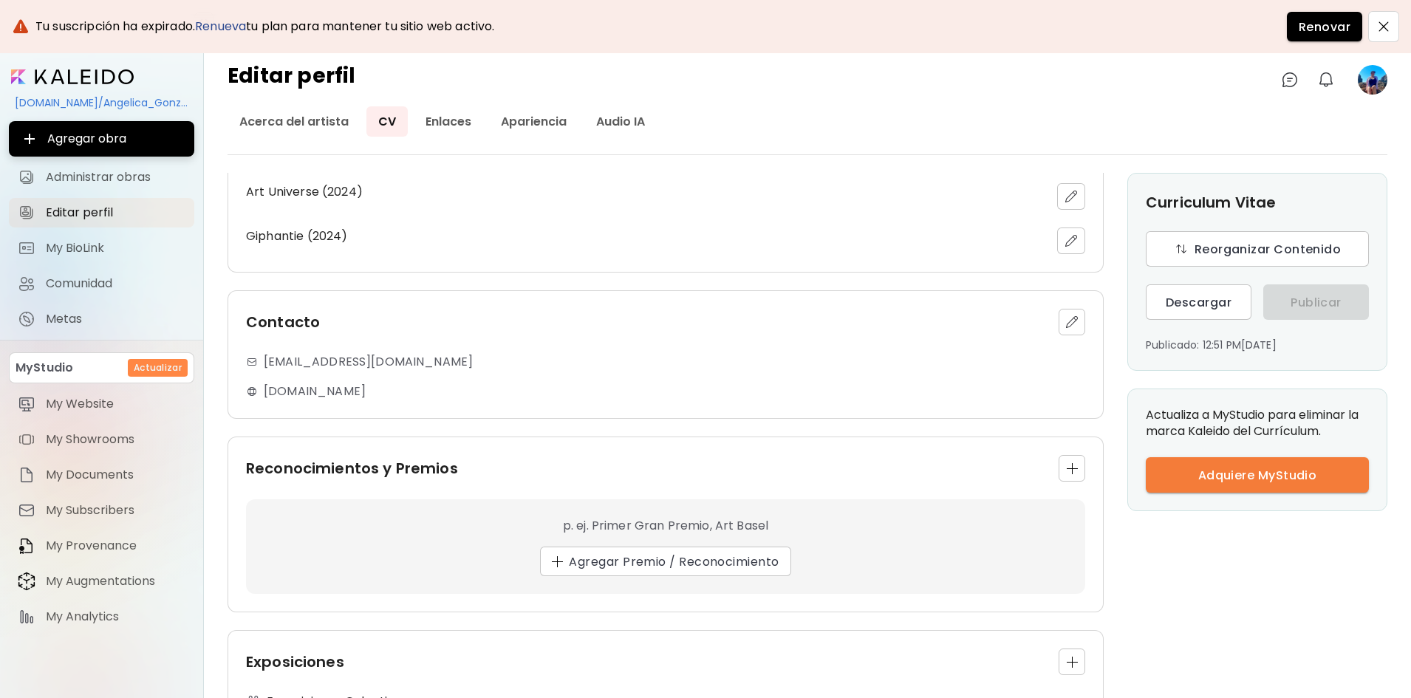
scroll to position [591, 0]
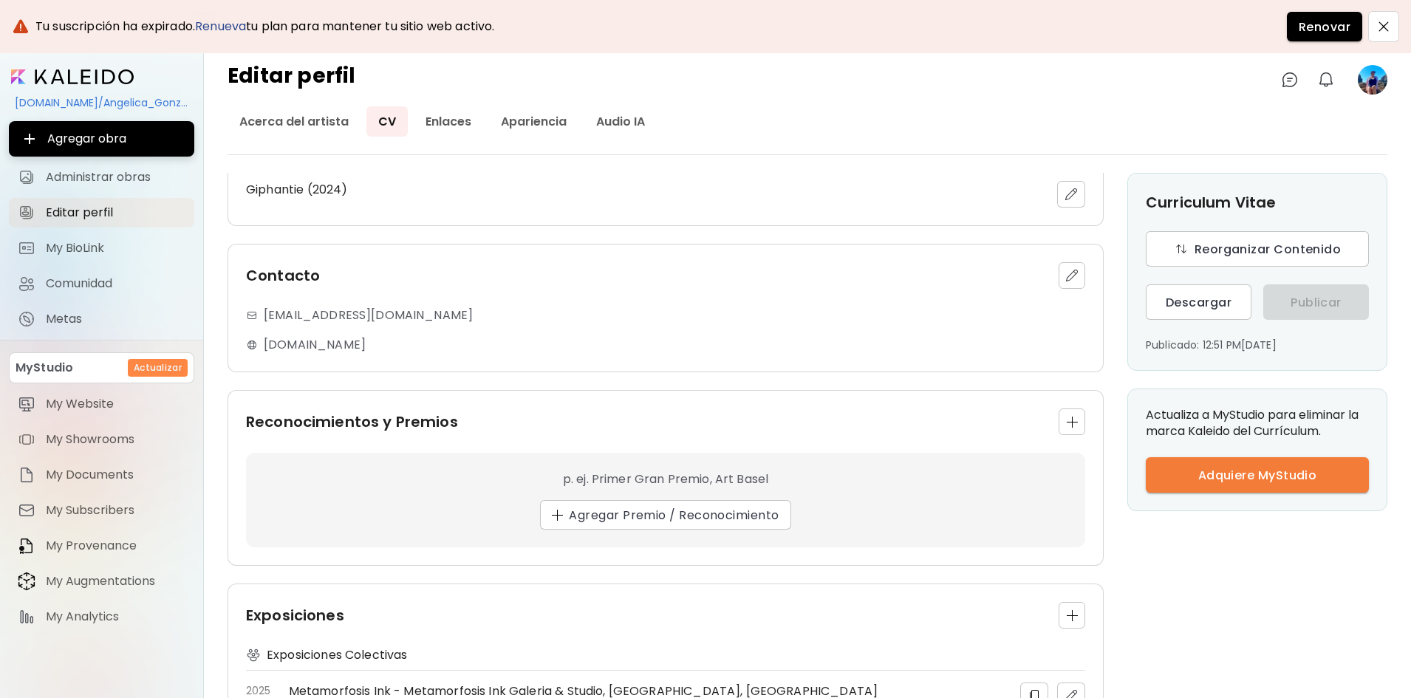
drag, startPoint x: 389, startPoint y: 347, endPoint x: 268, endPoint y: 335, distance: 121.0
click at [279, 331] on div "[EMAIL_ADDRESS][DOMAIN_NAME] [DOMAIN_NAME]" at bounding box center [665, 330] width 839 height 47
drag, startPoint x: 265, startPoint y: 350, endPoint x: 403, endPoint y: 369, distance: 139.4
click at [403, 369] on div "Contacto [EMAIL_ADDRESS][DOMAIN_NAME] [DOMAIN_NAME]" at bounding box center [666, 308] width 876 height 129
copy p "[DOMAIN_NAME]"
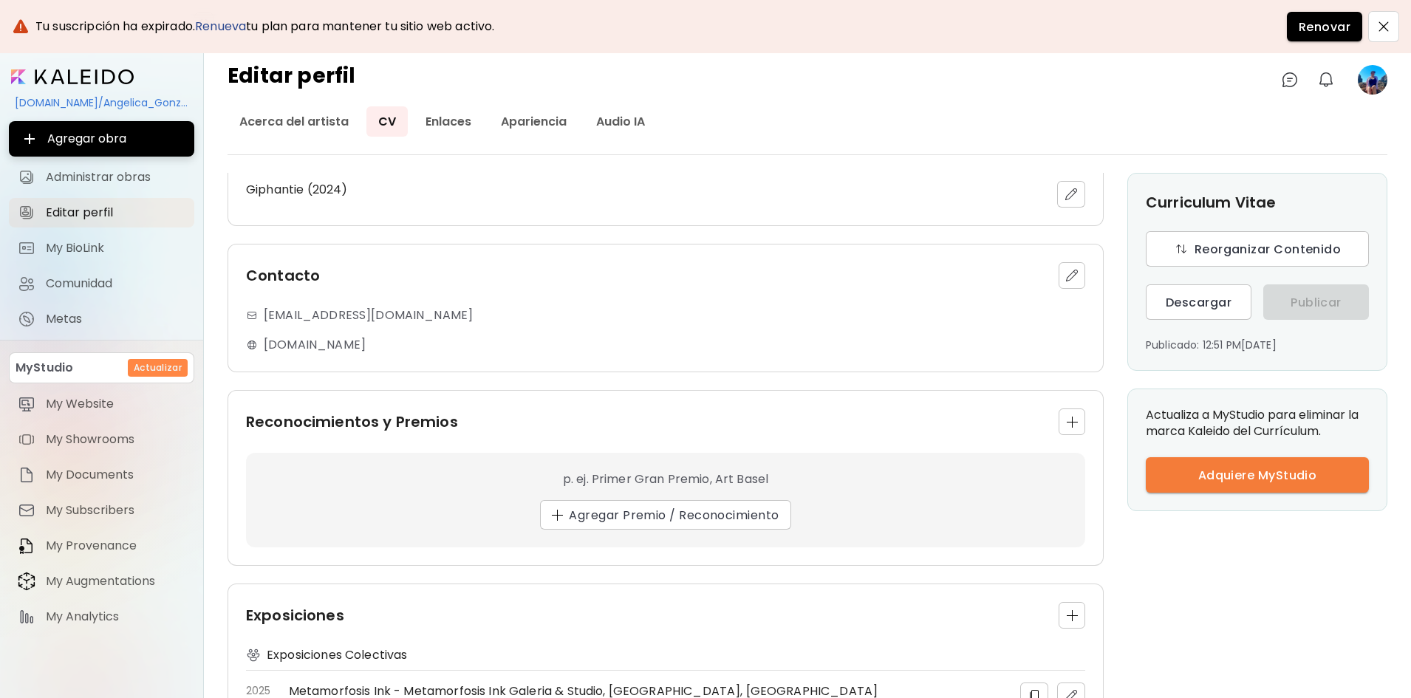
click at [907, 394] on div "Reconocimientos y Premios p. ej. Primer Gran Premio, Art Basel Agregar Premio /…" at bounding box center [666, 478] width 876 height 176
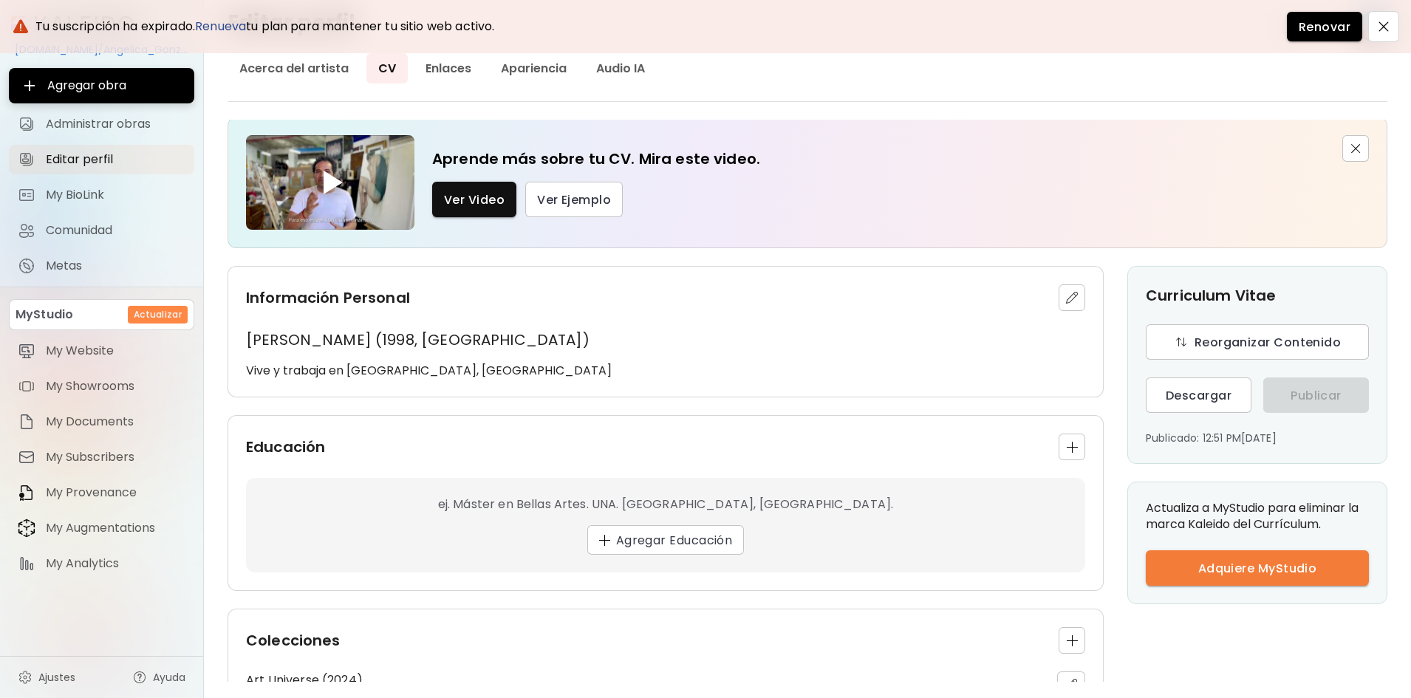
scroll to position [0, 0]
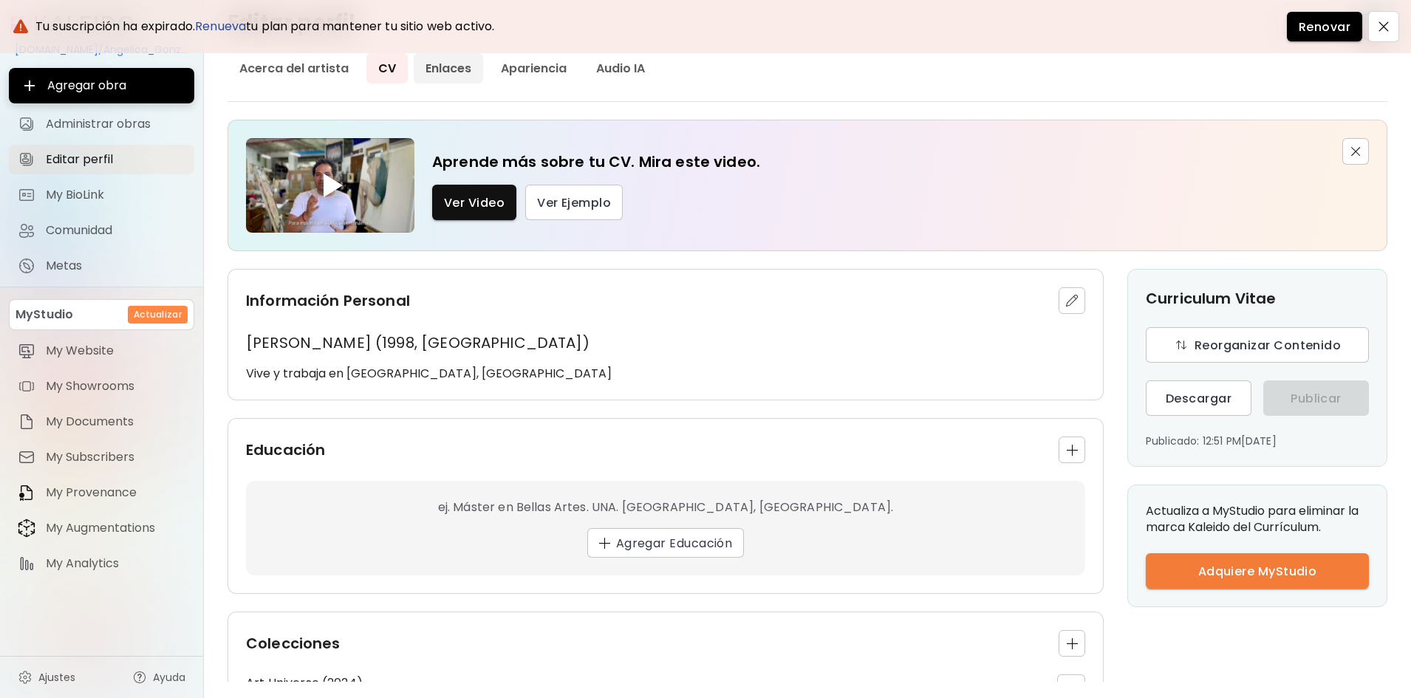
click at [450, 77] on link "Enlaces" at bounding box center [448, 68] width 69 height 30
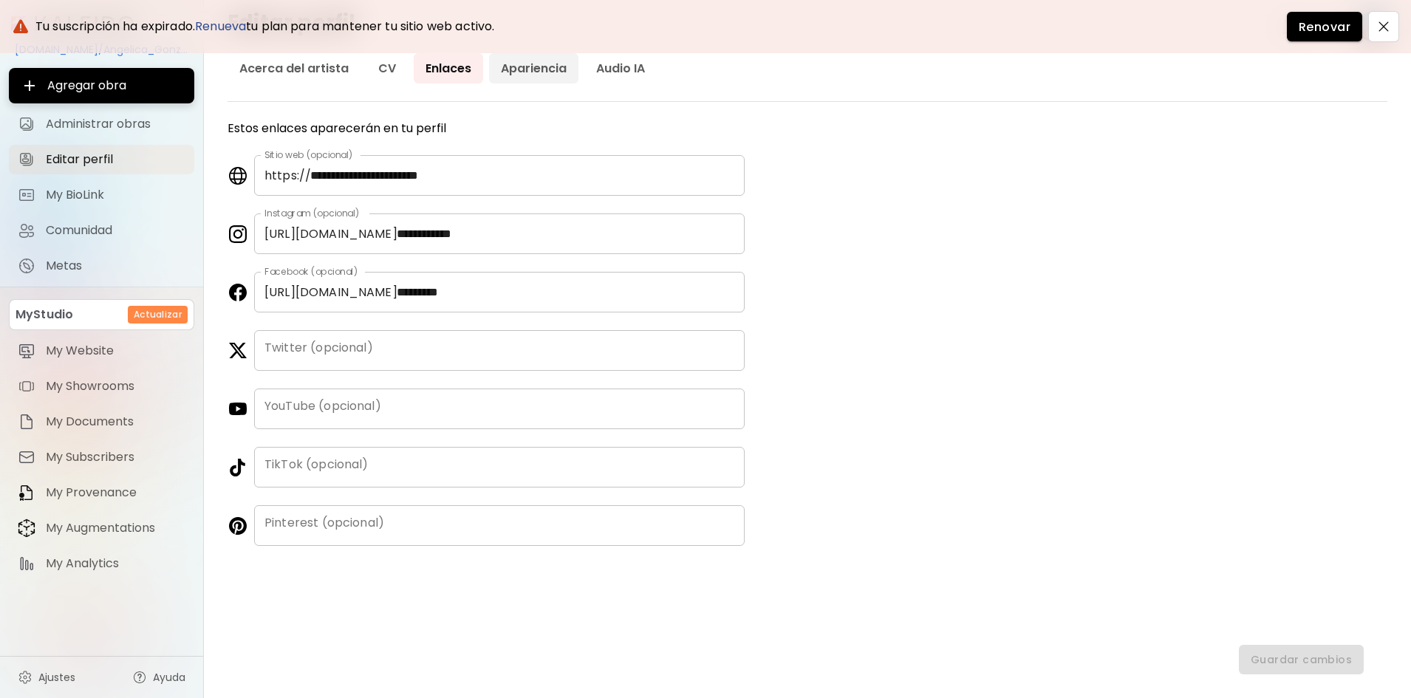
click at [535, 75] on link "Apariencia" at bounding box center [533, 68] width 89 height 30
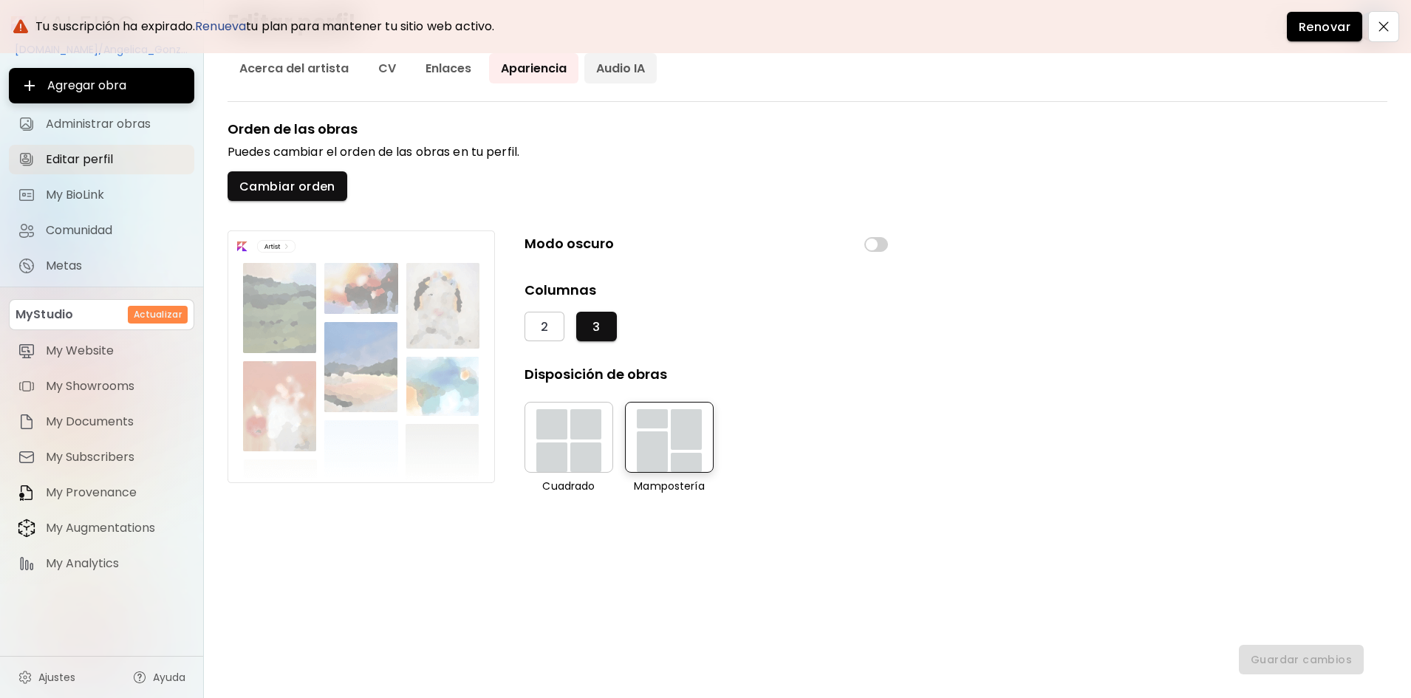
click at [598, 75] on link "Audio IA" at bounding box center [620, 68] width 72 height 30
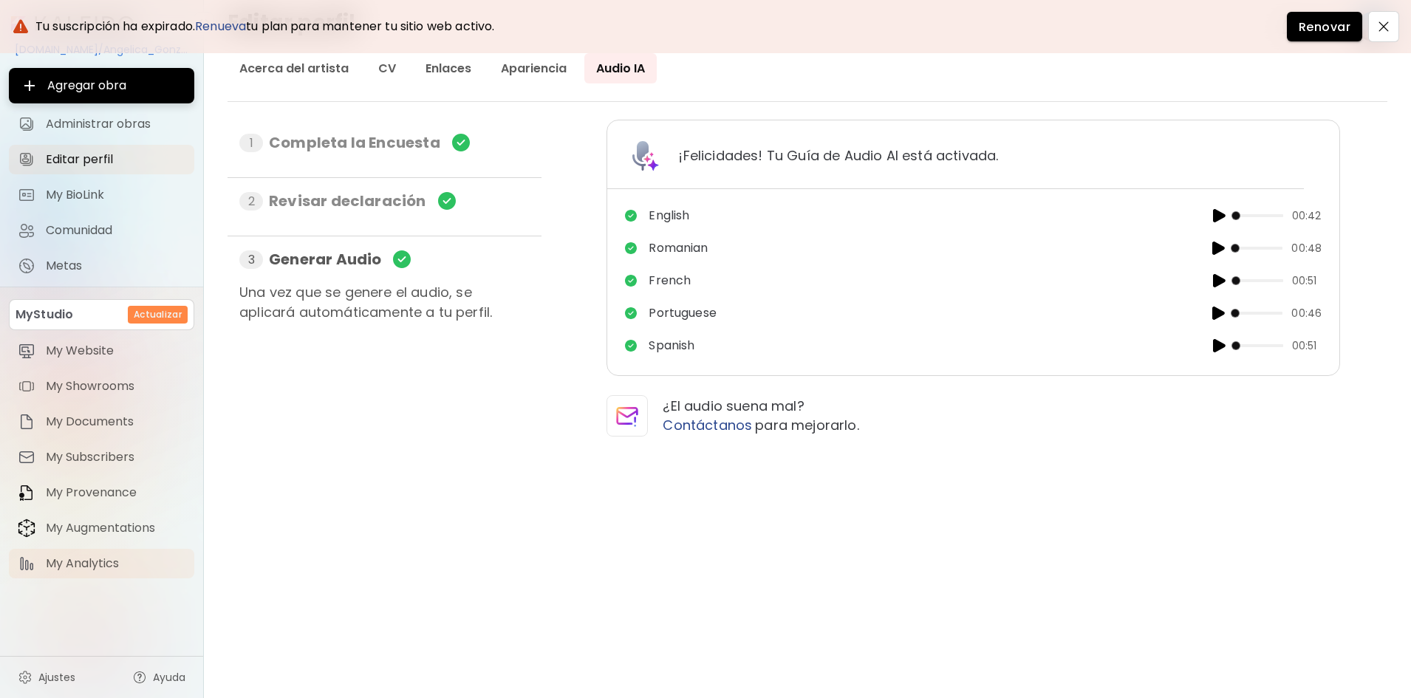
click at [98, 562] on span "My Analytics" at bounding box center [116, 563] width 140 height 15
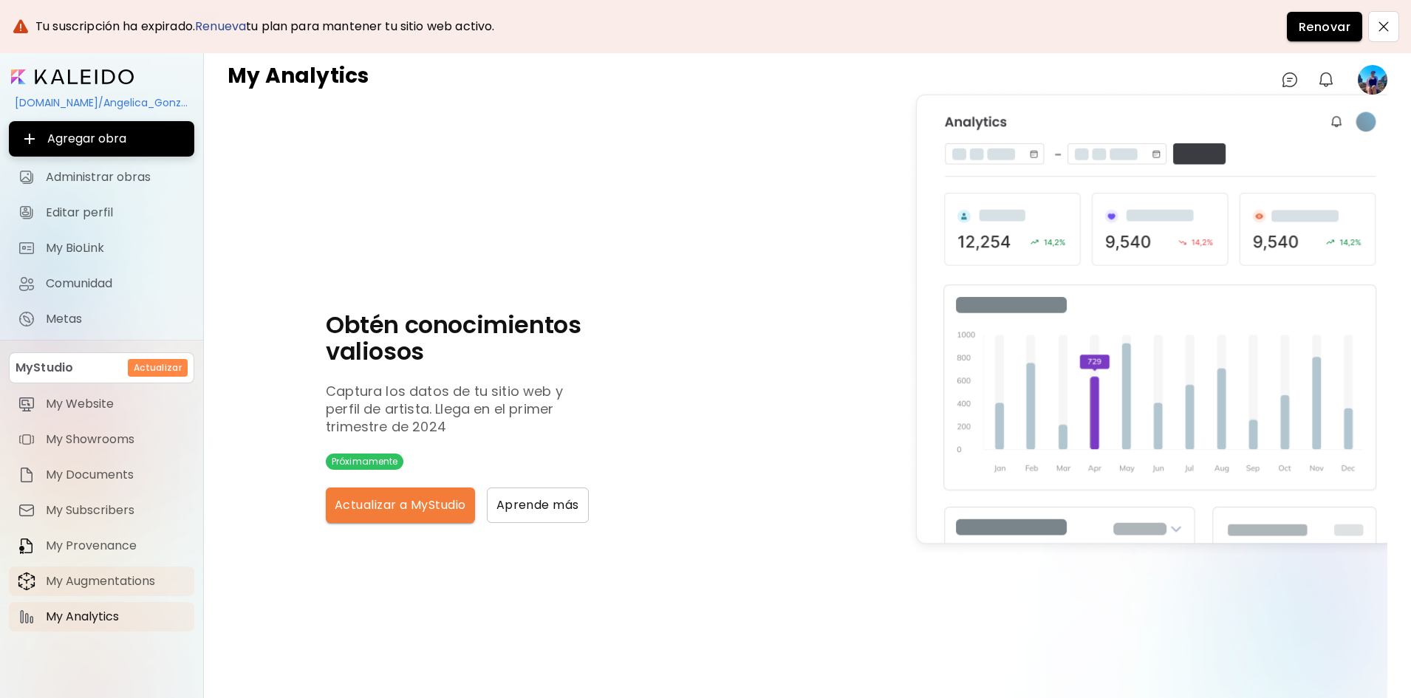
click at [139, 584] on span "My Augmentations" at bounding box center [116, 581] width 140 height 15
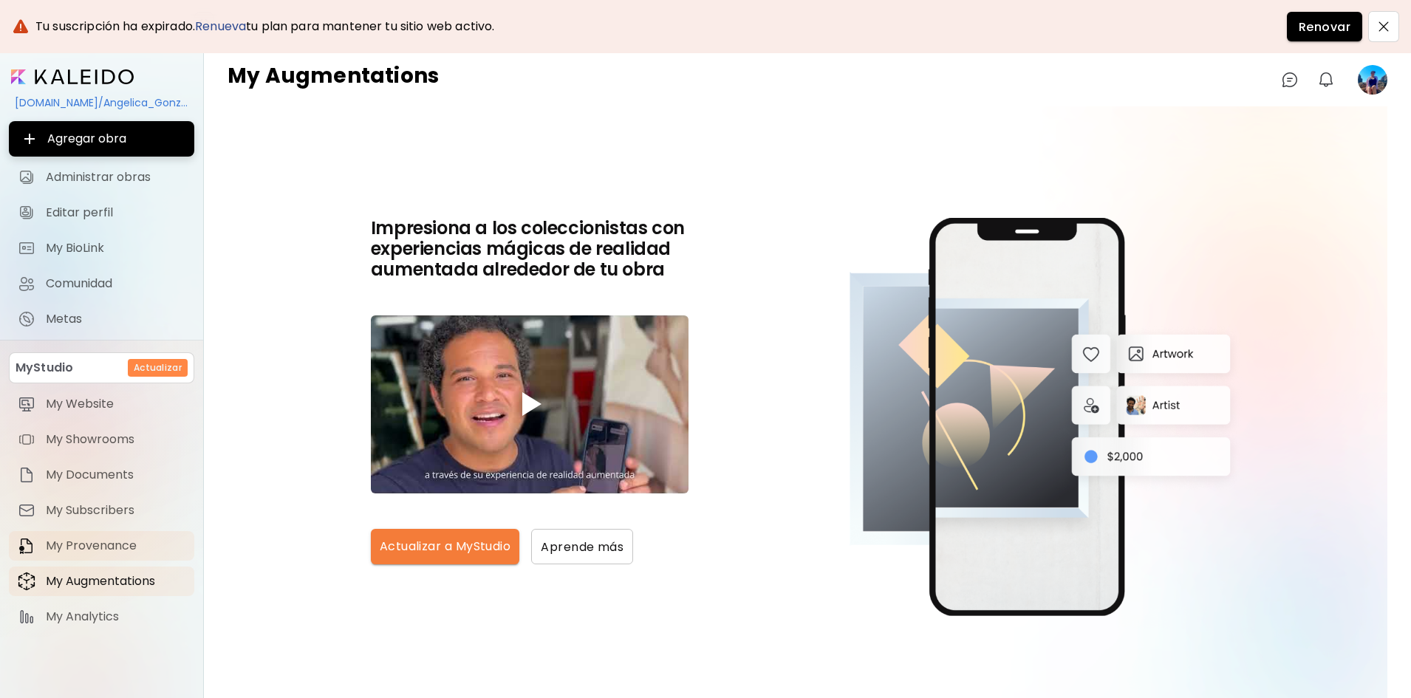
click at [95, 534] on link "My Provenance" at bounding box center [101, 546] width 185 height 30
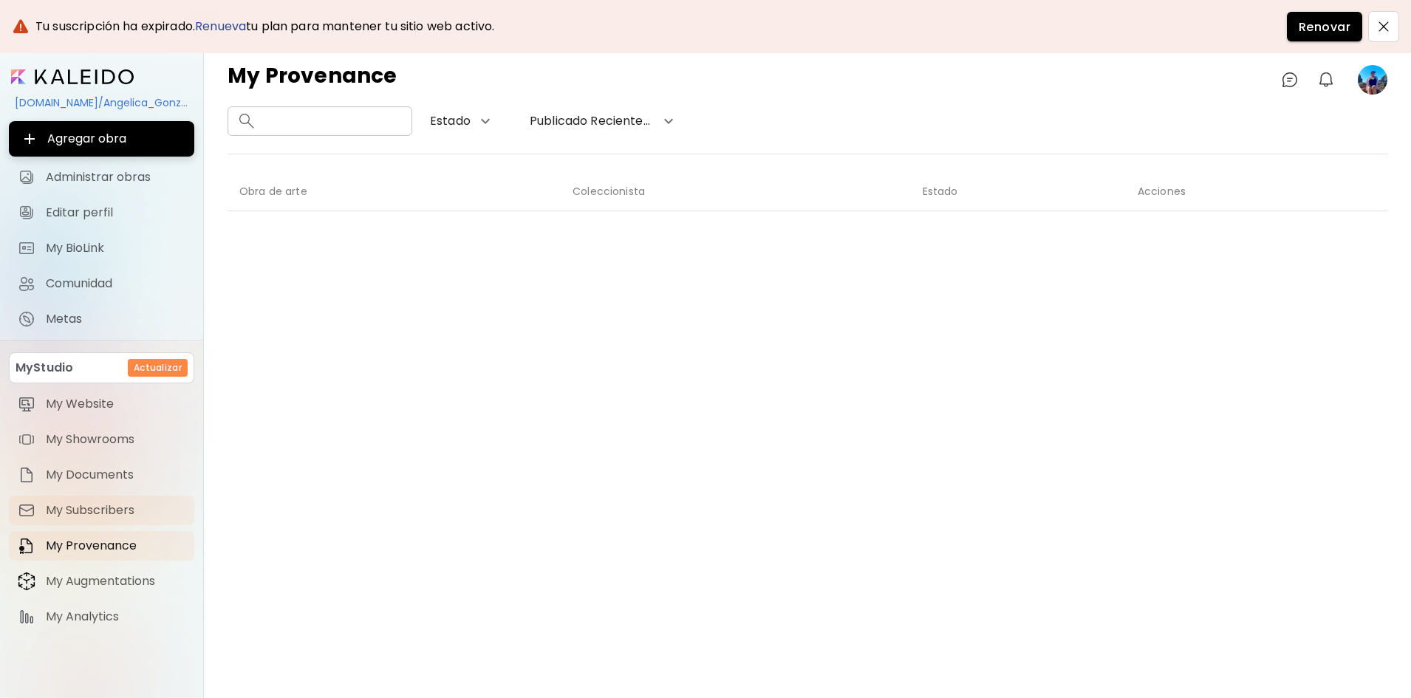
click at [98, 519] on link "My Subscribers" at bounding box center [101, 511] width 185 height 30
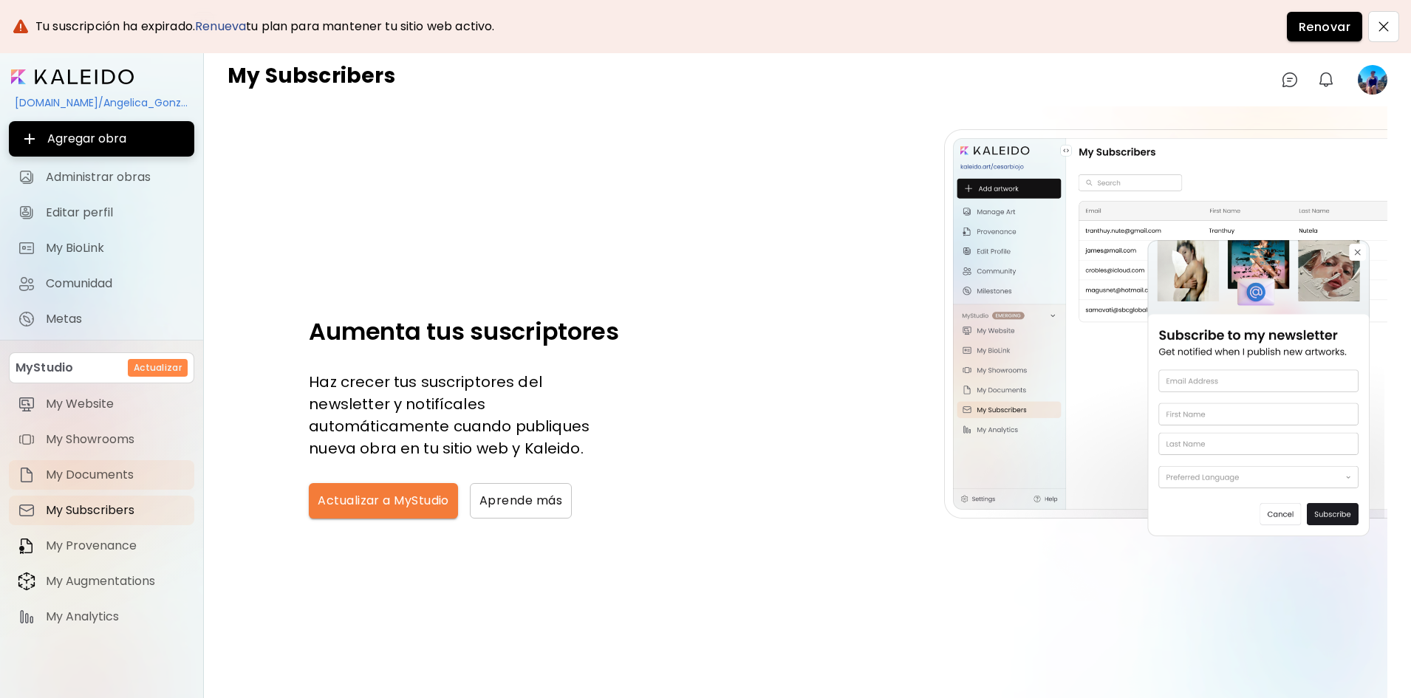
click at [91, 477] on span "My Documents" at bounding box center [116, 475] width 140 height 15
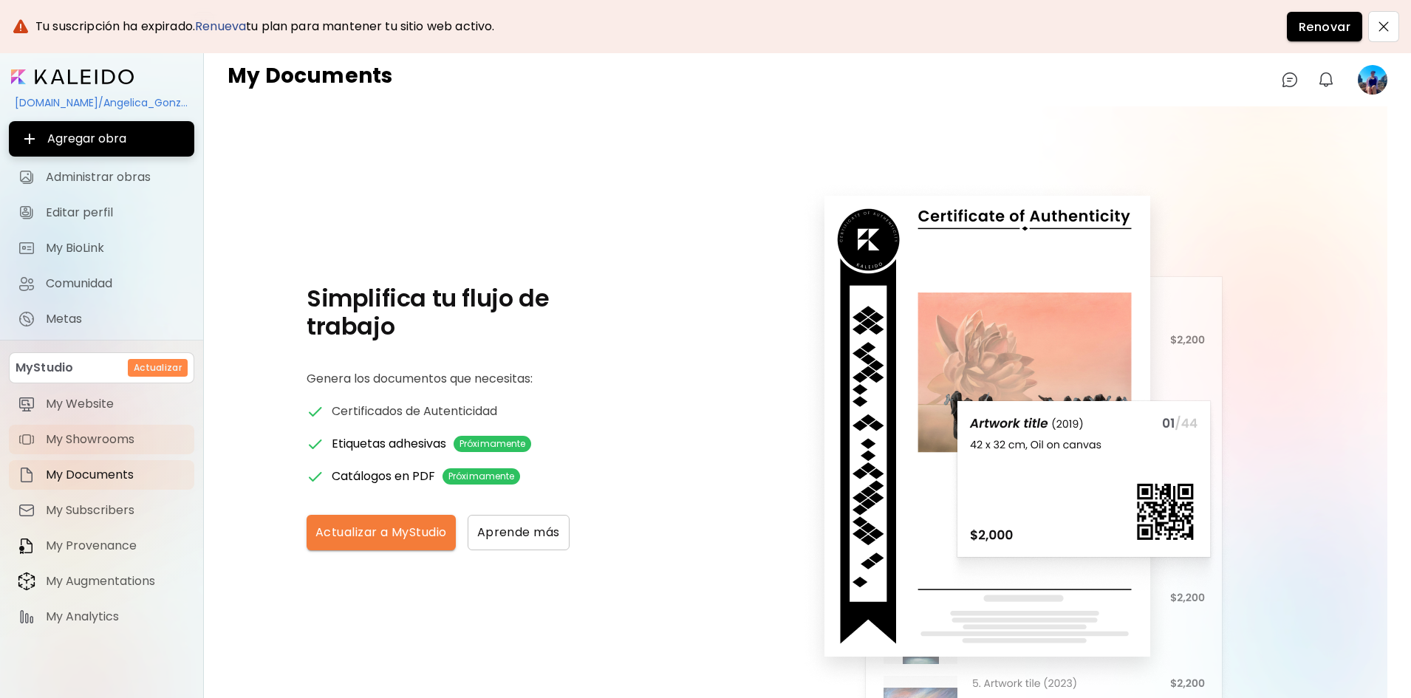
click at [100, 451] on link "My Showrooms" at bounding box center [101, 440] width 185 height 30
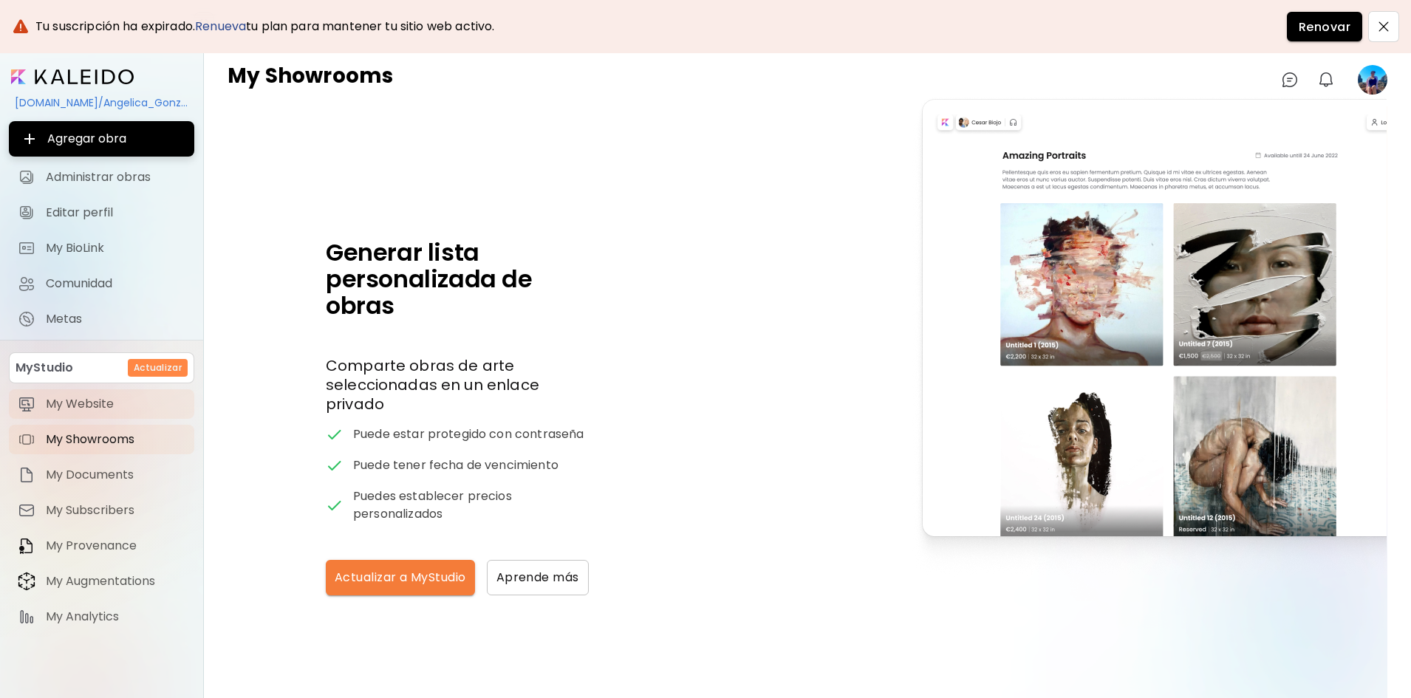
click at [96, 407] on span "My Website" at bounding box center [116, 404] width 140 height 15
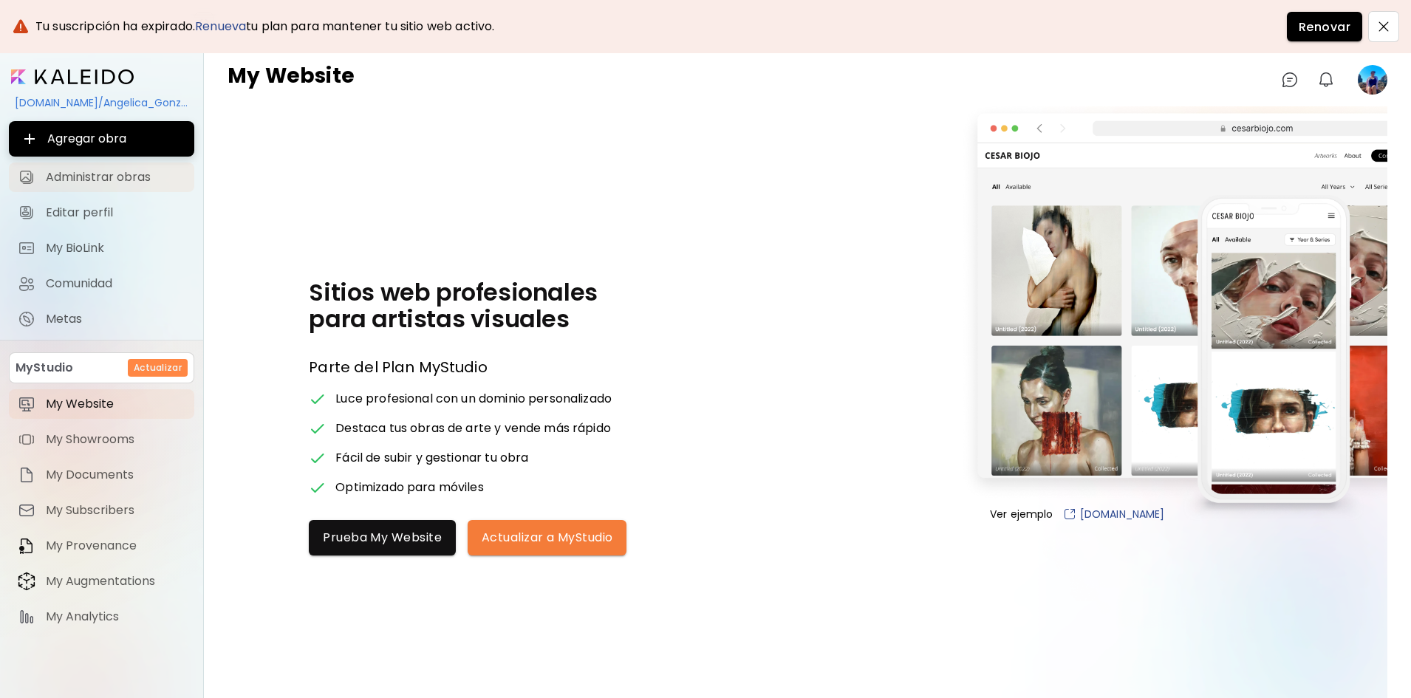
click at [85, 177] on span "Administrar obras" at bounding box center [116, 177] width 140 height 15
